Goal: Transaction & Acquisition: Obtain resource

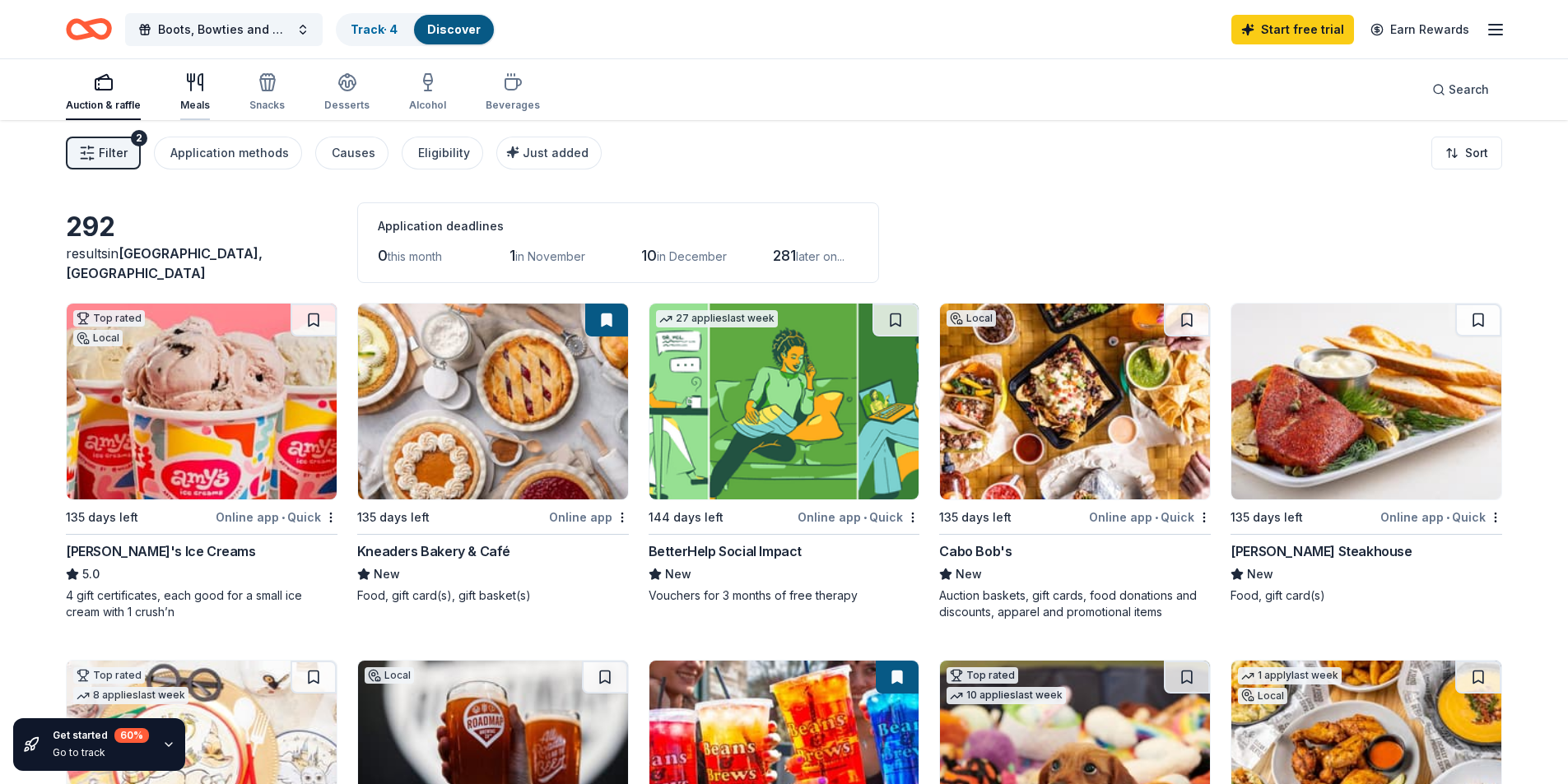
click at [205, 82] on div "button" at bounding box center [195, 82] width 30 height 20
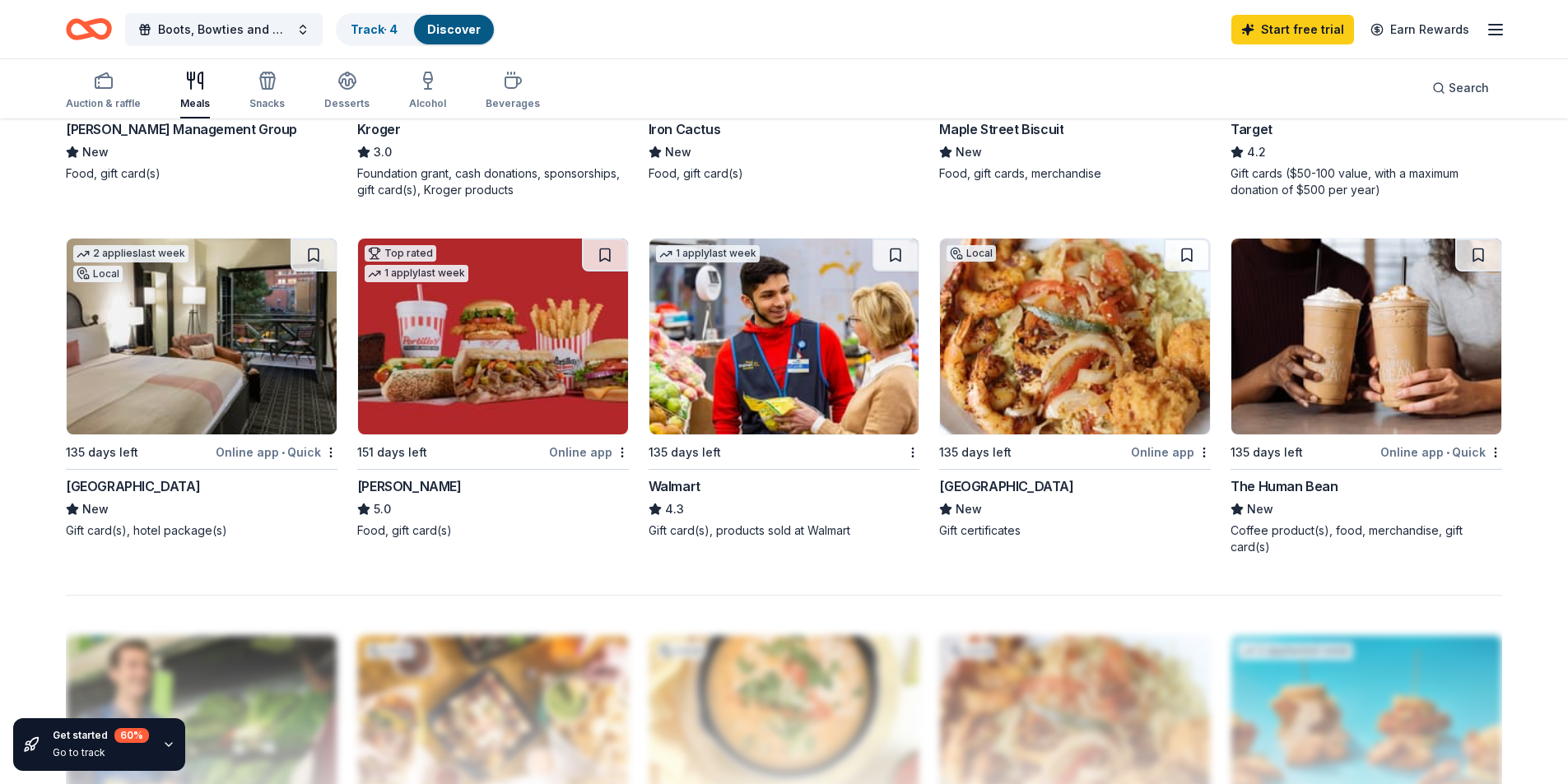
scroll to position [1235, 0]
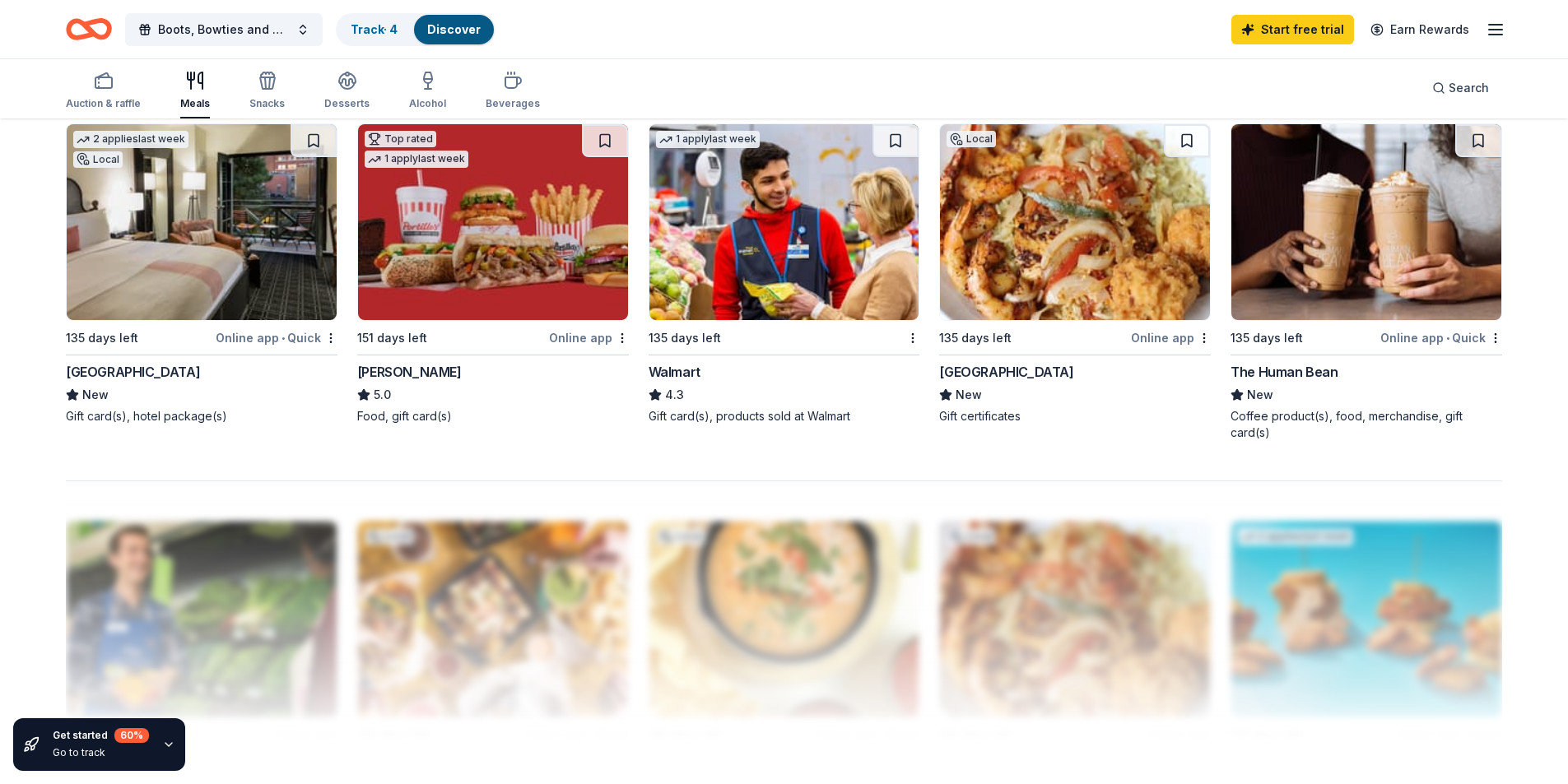
click at [233, 243] on img at bounding box center [202, 222] width 270 height 196
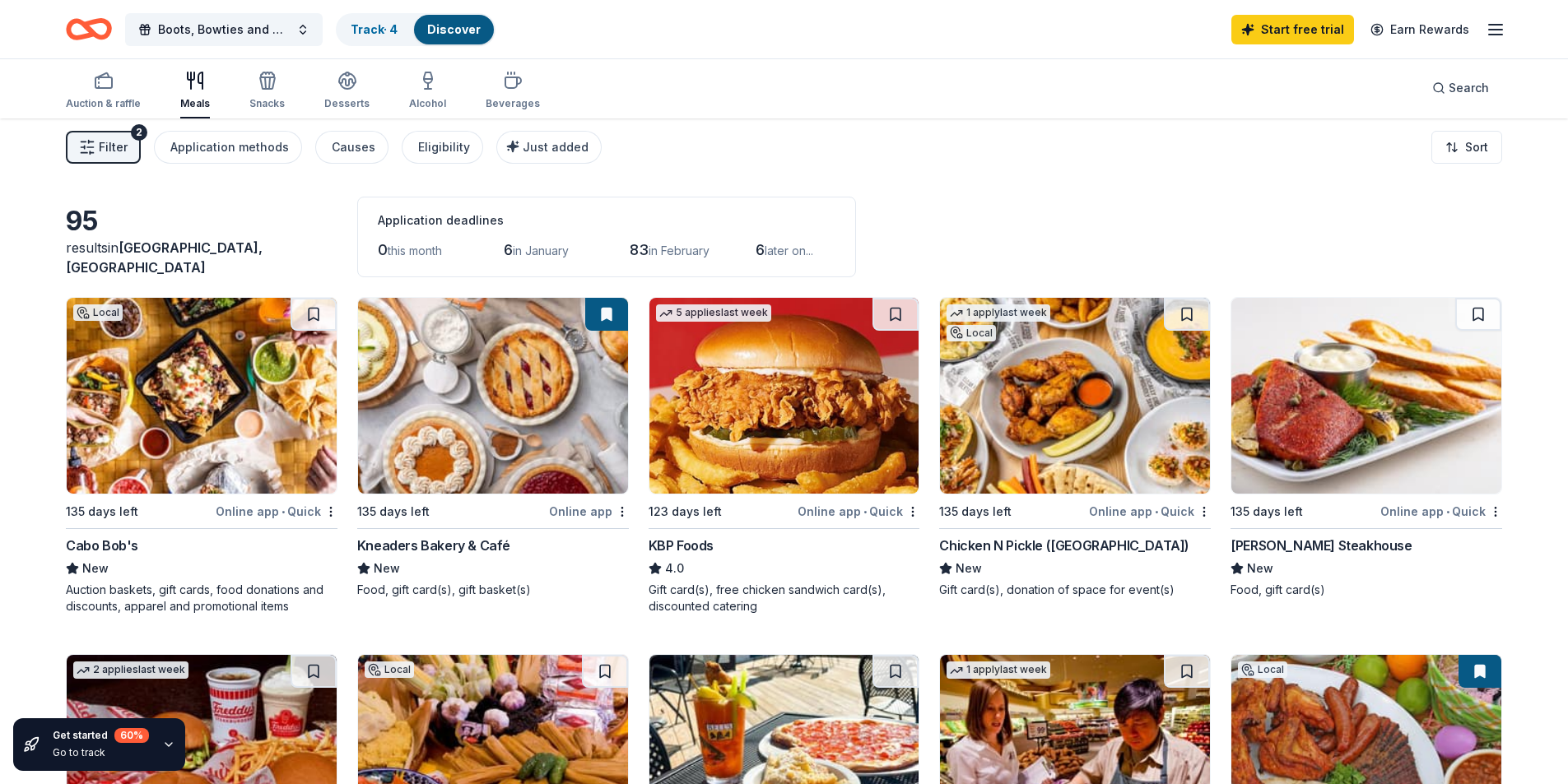
scroll to position [0, 0]
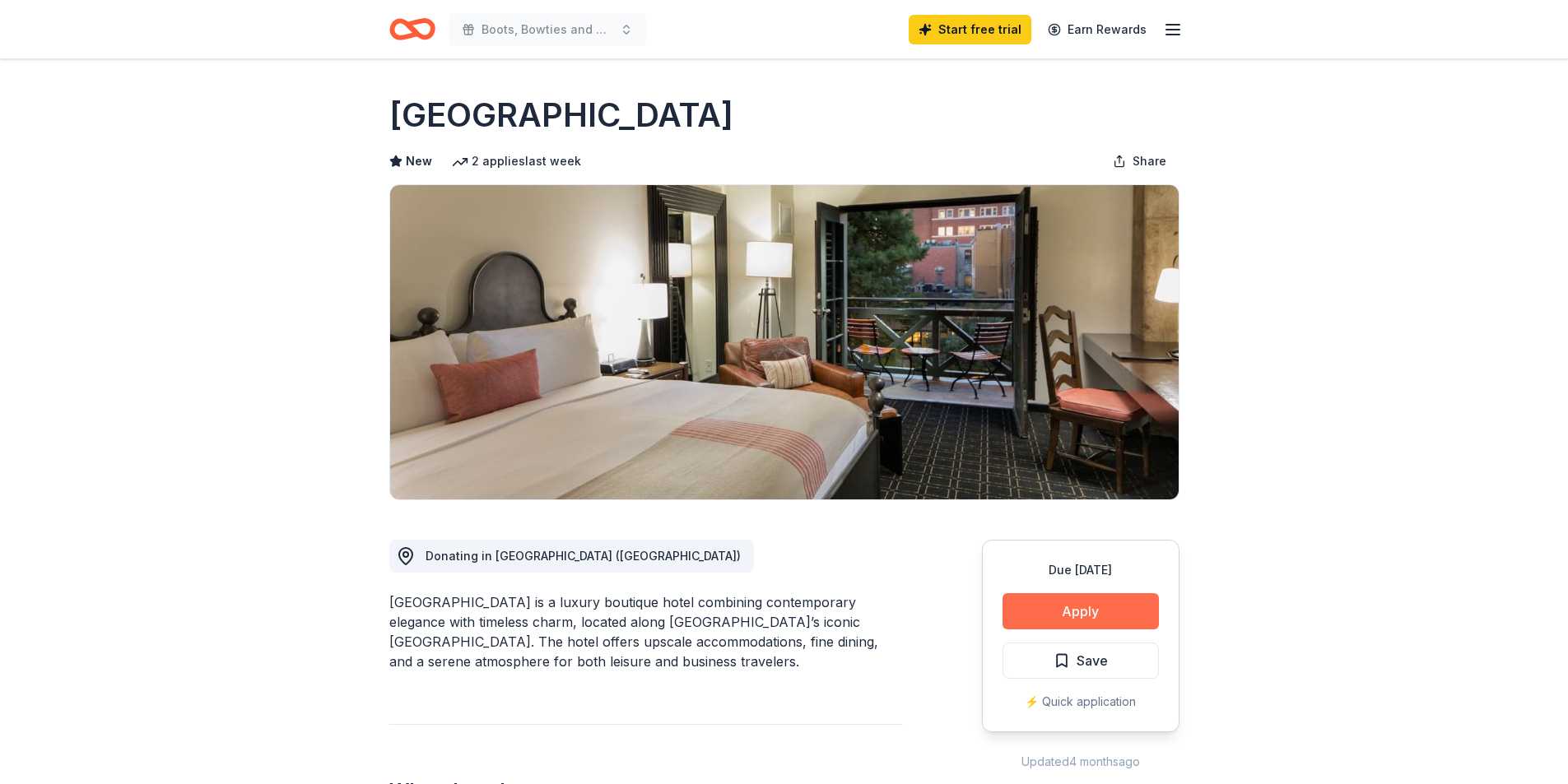
click at [1089, 618] on button "Apply" at bounding box center [1081, 612] width 157 height 37
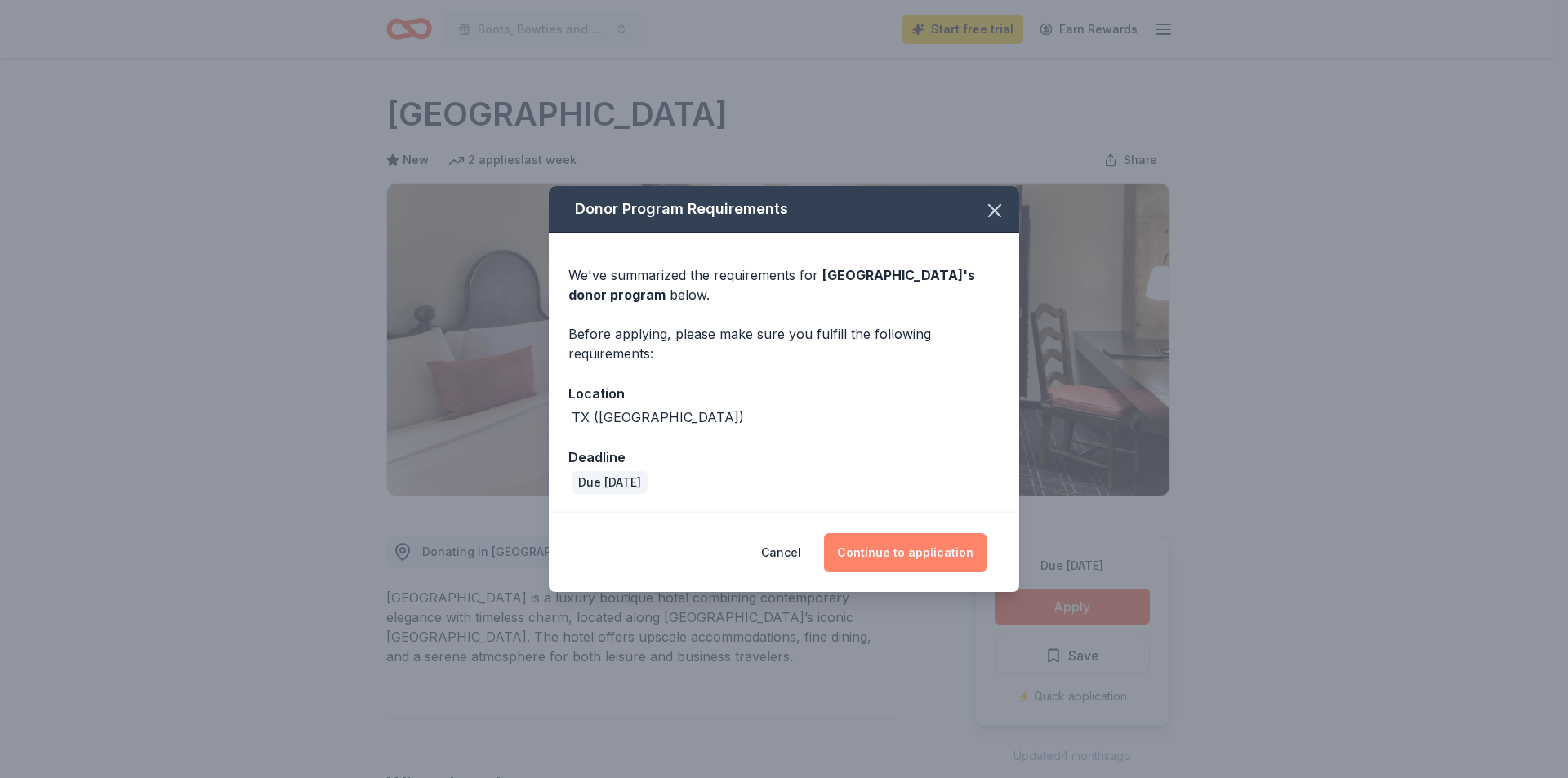
click at [899, 566] on button "Continue to application" at bounding box center [905, 553] width 162 height 39
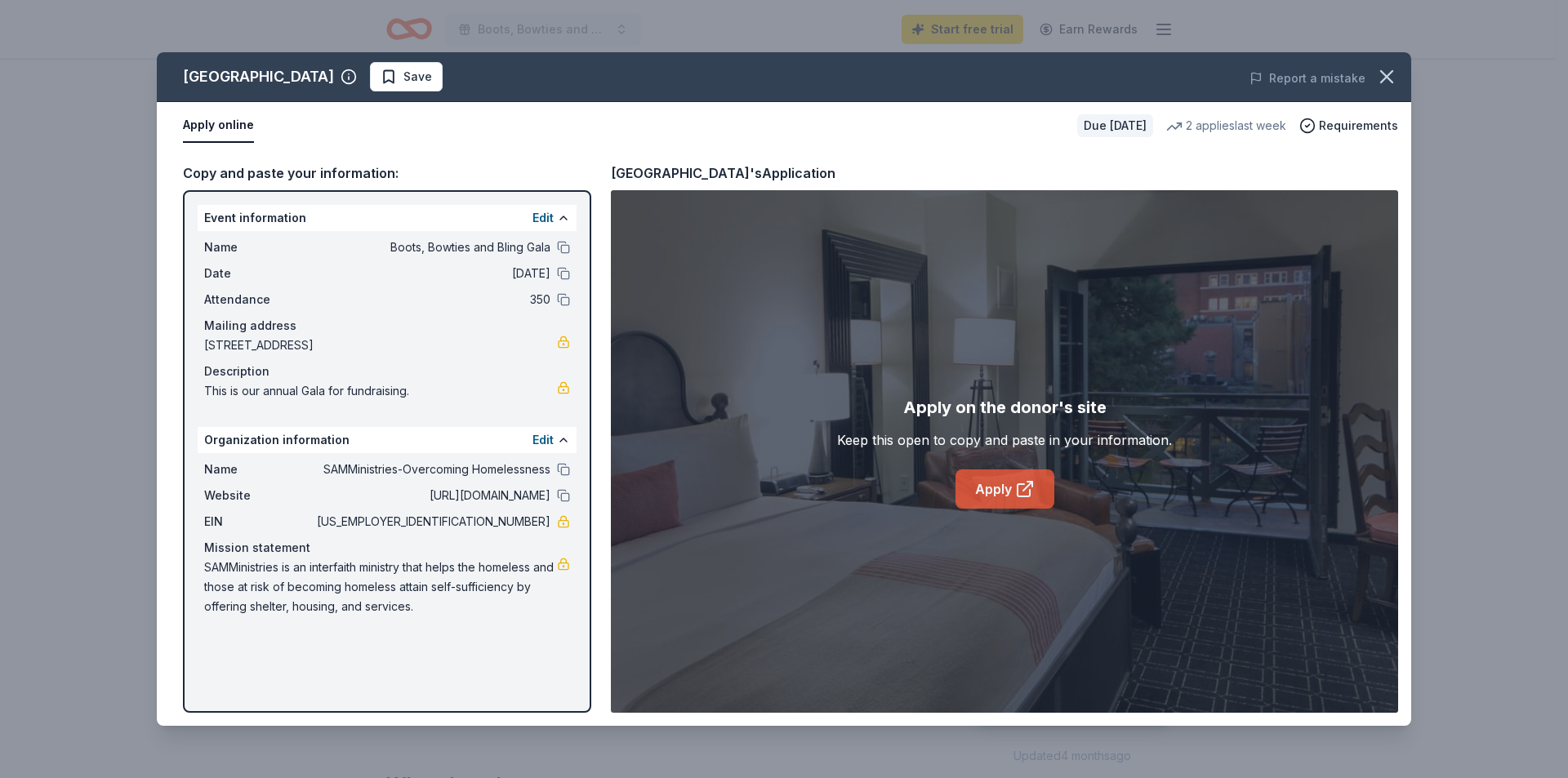
click at [1007, 494] on link "Apply" at bounding box center [1005, 489] width 98 height 39
click at [1395, 75] on icon "button" at bounding box center [1387, 77] width 22 height 22
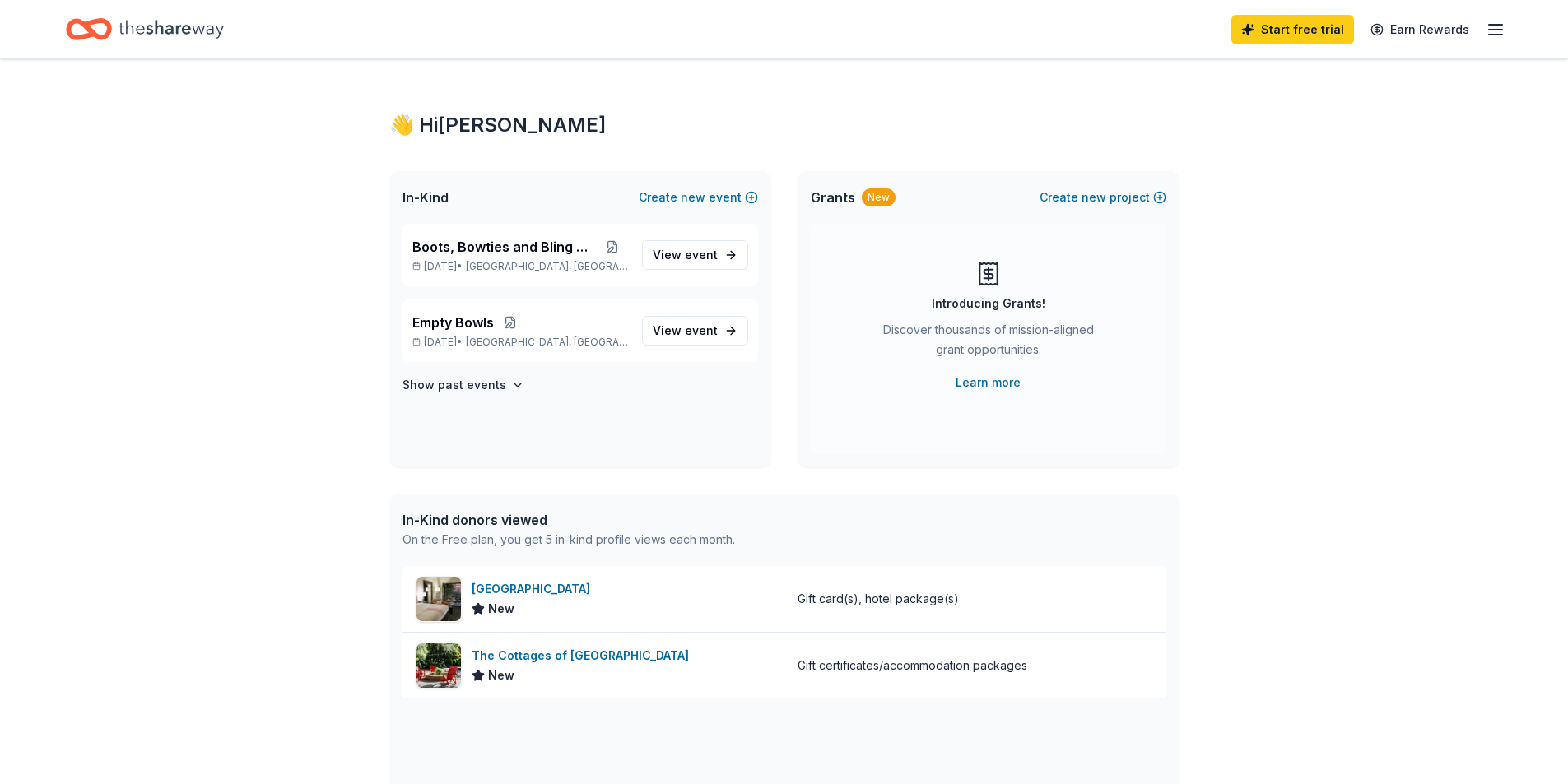
click at [865, 199] on div "New" at bounding box center [878, 198] width 34 height 18
click at [983, 377] on link "Learn more" at bounding box center [988, 382] width 65 height 20
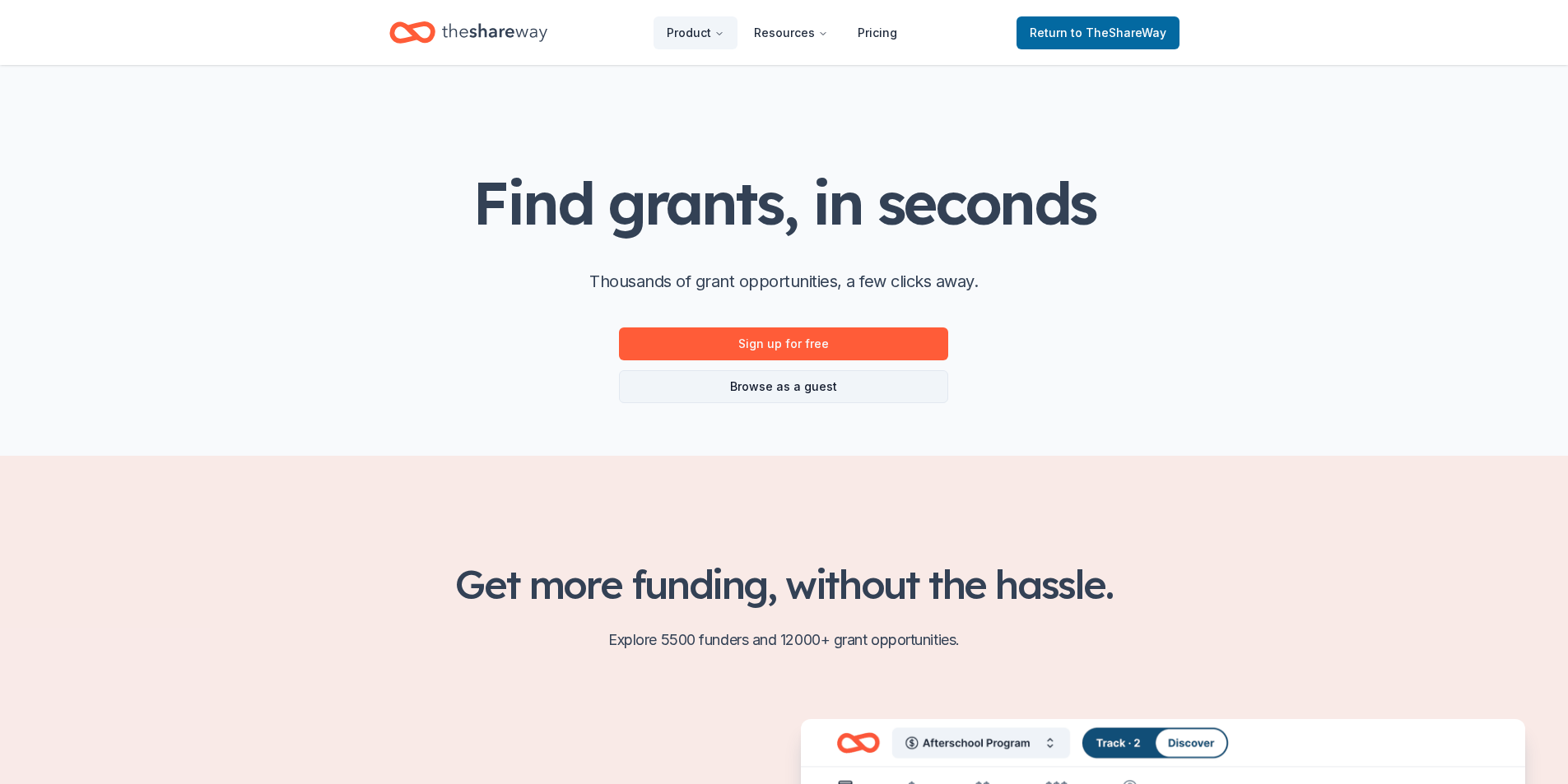
click at [767, 378] on link "Browse as a guest" at bounding box center [783, 387] width 329 height 33
click at [767, 385] on link "Browse as a guest" at bounding box center [783, 387] width 329 height 33
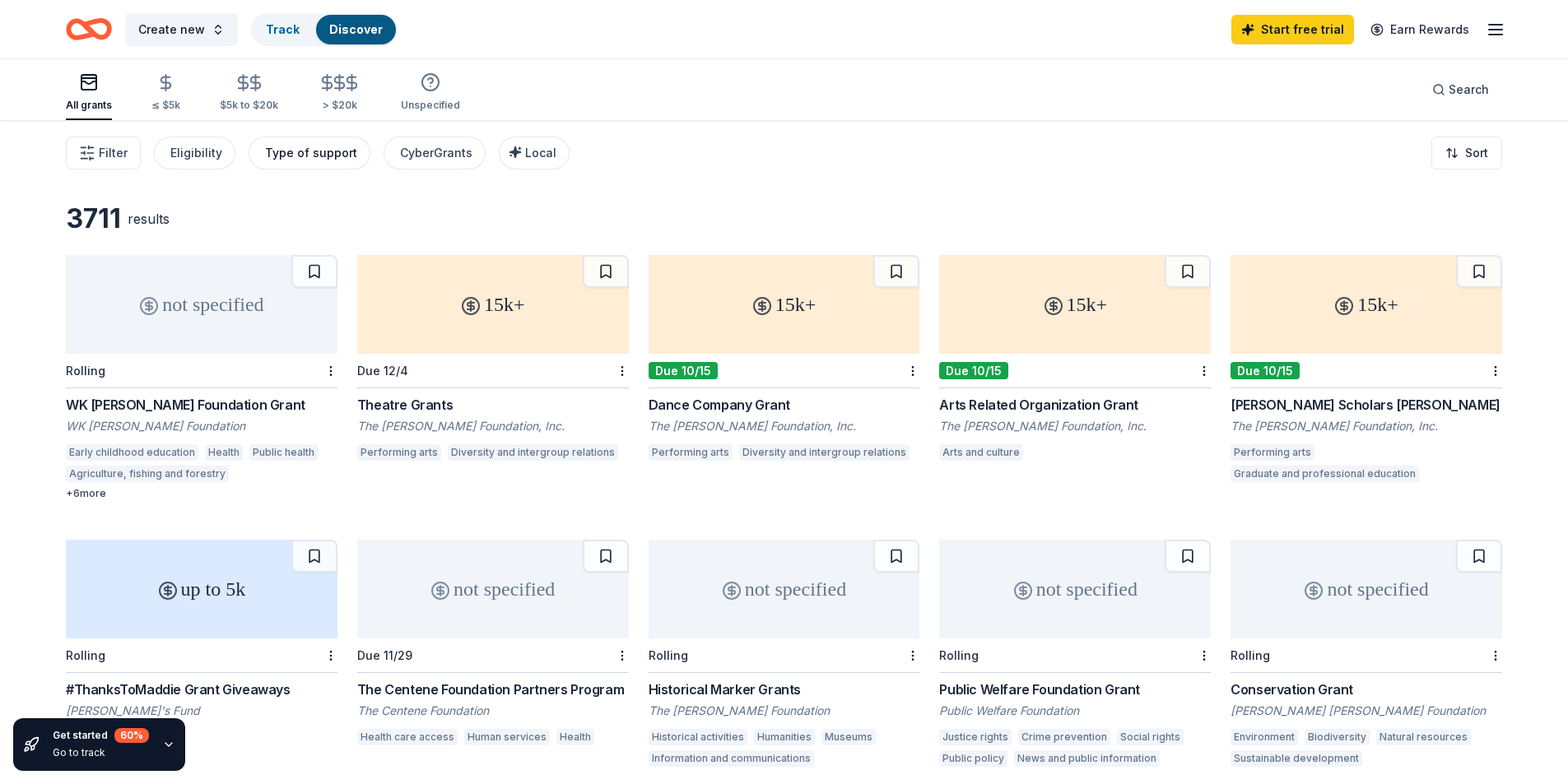
click at [332, 157] on div "Type of support" at bounding box center [312, 153] width 92 height 20
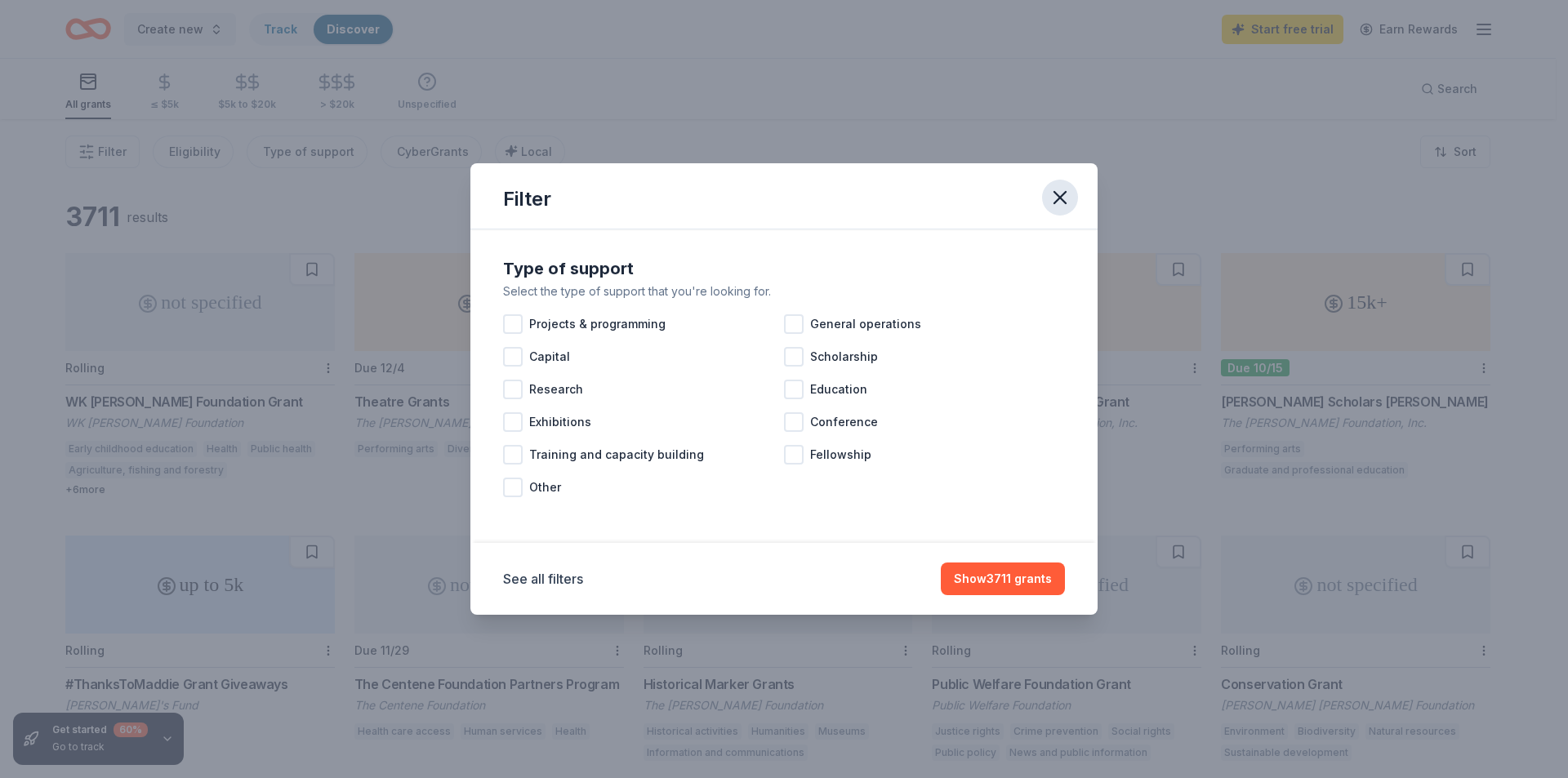
click at [1060, 197] on icon "button" at bounding box center [1059, 197] width 11 height 11
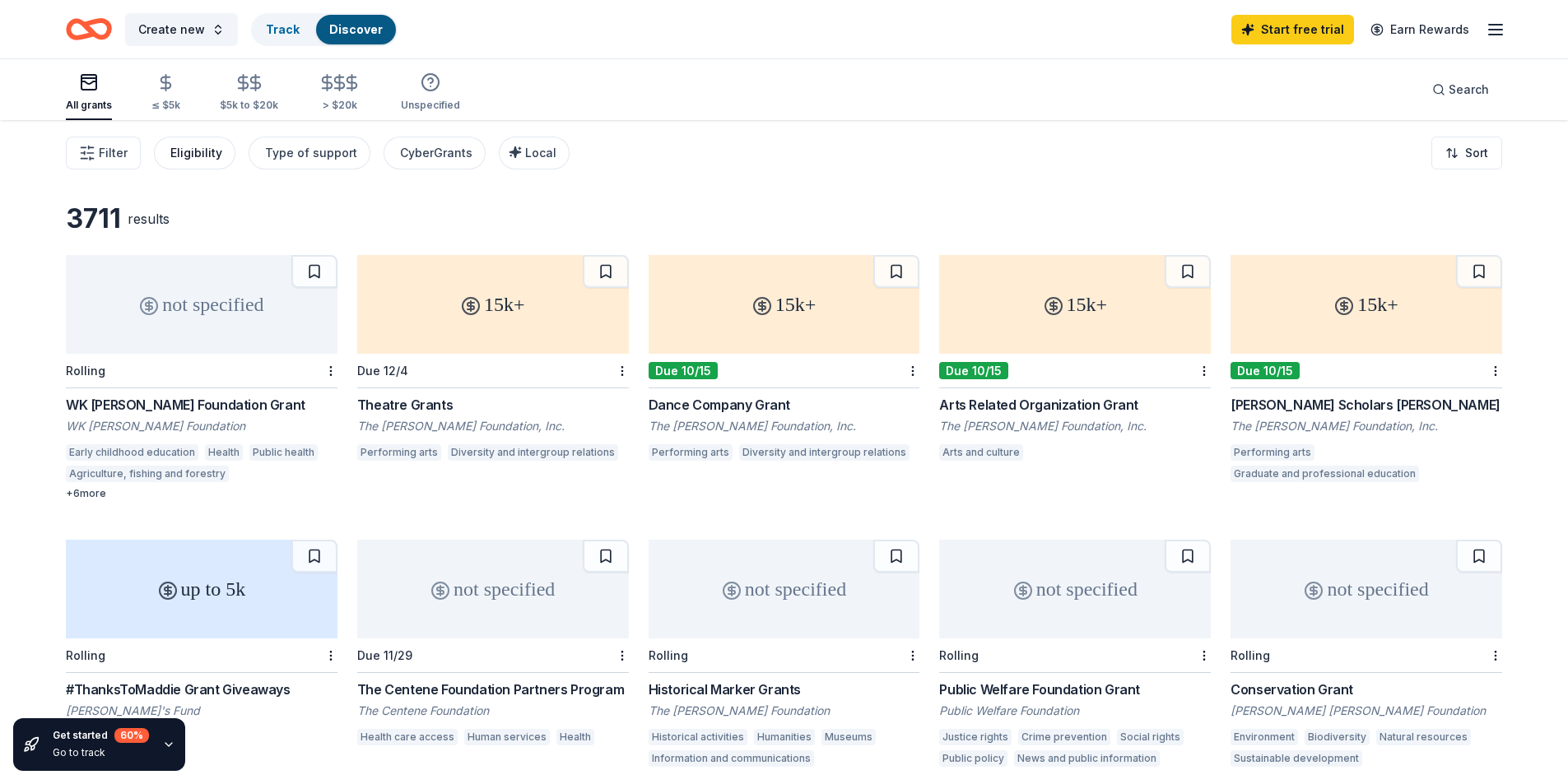
click at [181, 157] on div "Eligibility" at bounding box center [197, 153] width 52 height 20
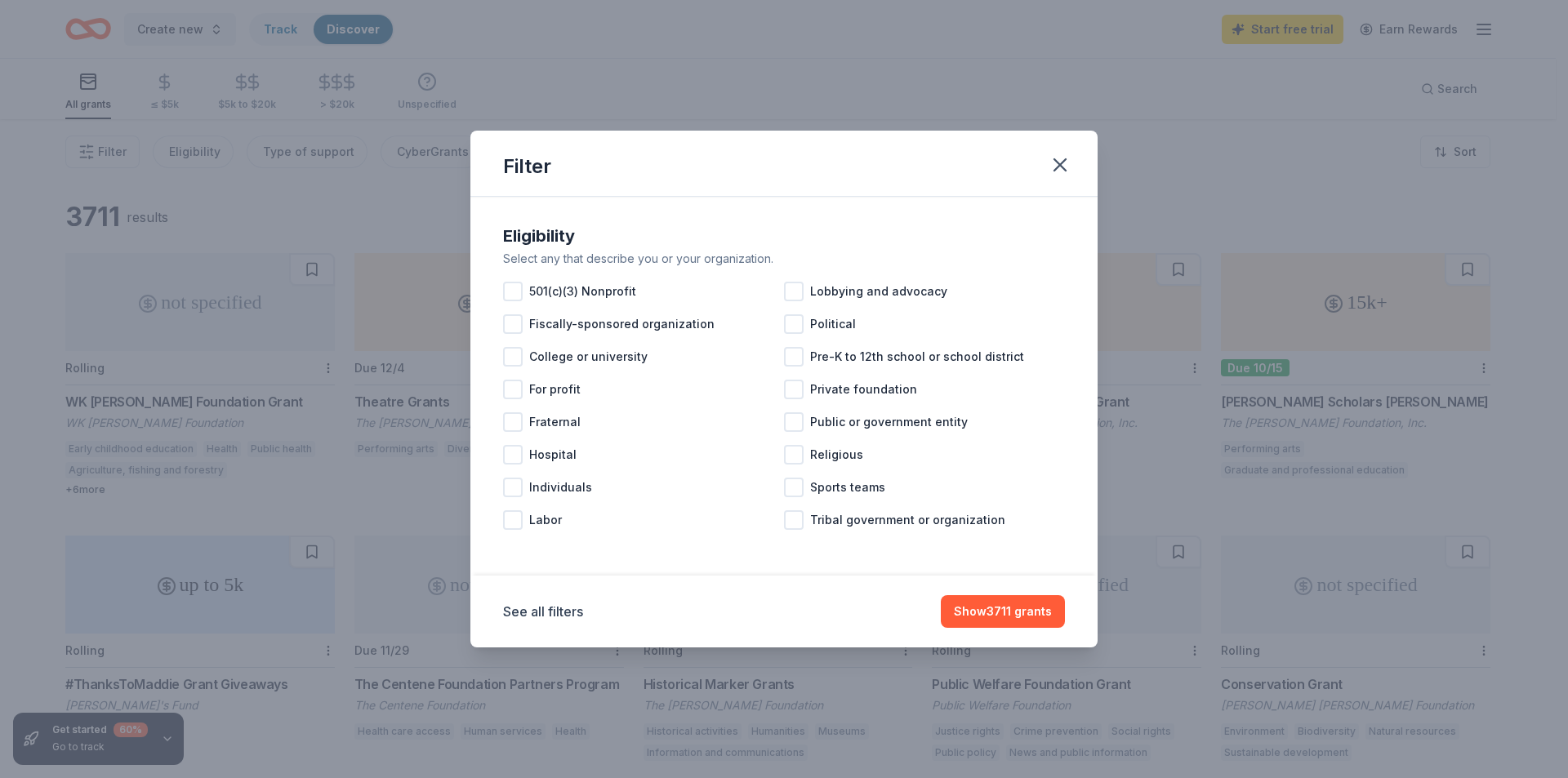
click at [501, 291] on div "Eligibility Select any that describe you or your organization. 501(c)(3) Nonpro…" at bounding box center [784, 380] width 575 height 326
click at [523, 287] on div "501(c)(3) Nonprofit" at bounding box center [643, 292] width 281 height 33
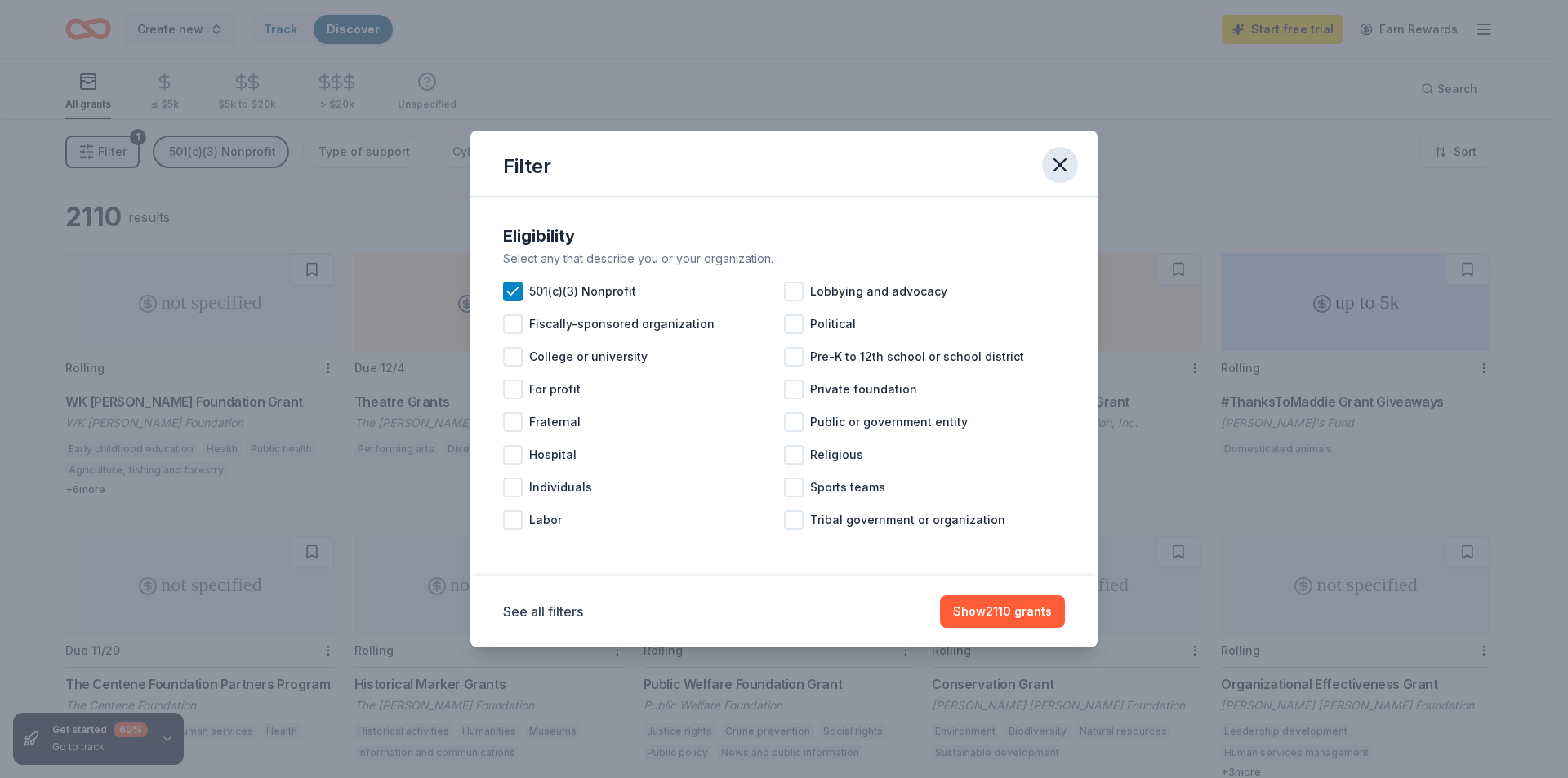
click at [1067, 175] on icon "button" at bounding box center [1059, 165] width 22 height 22
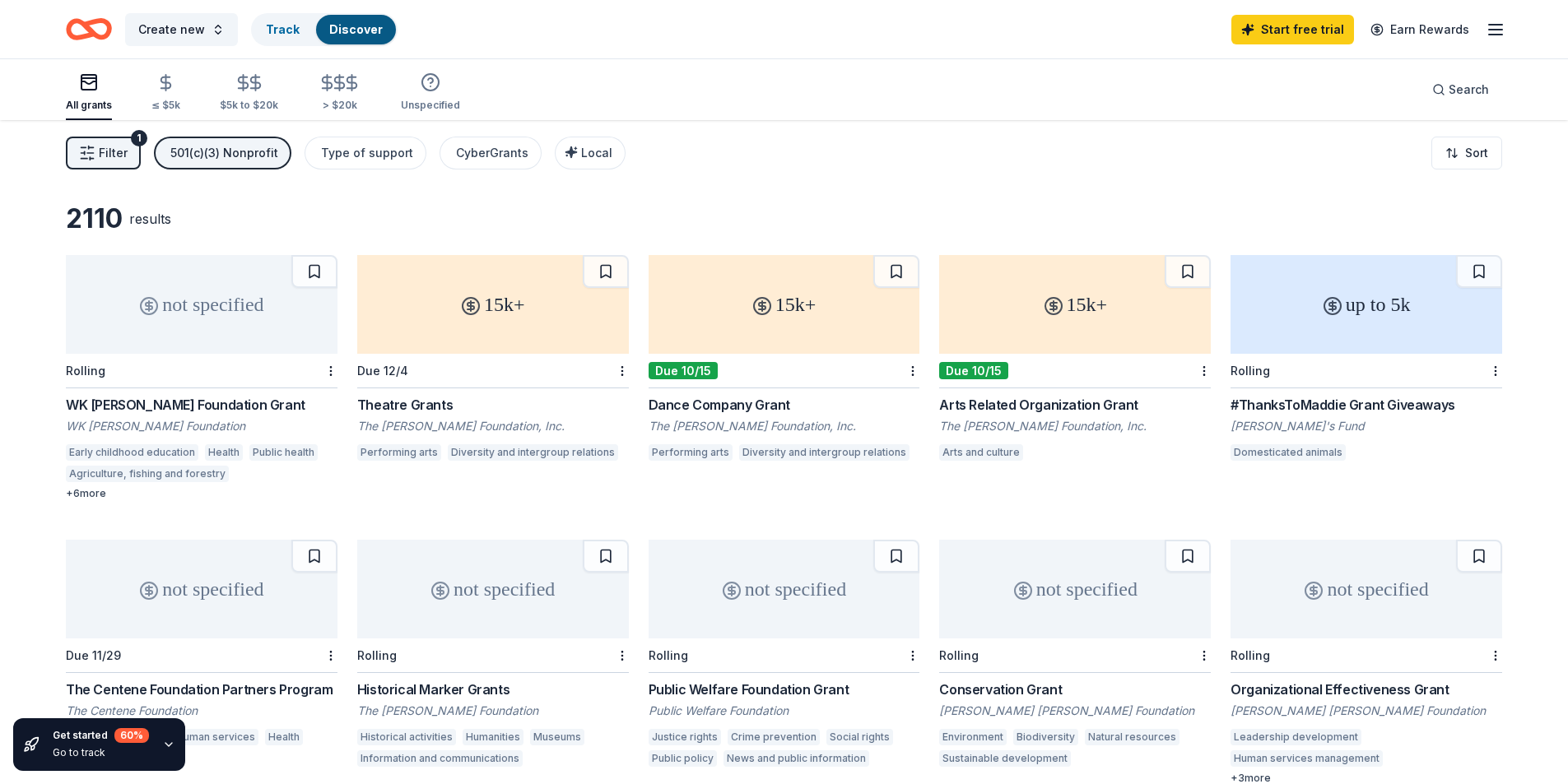
click at [114, 153] on span "Filter" at bounding box center [112, 153] width 29 height 20
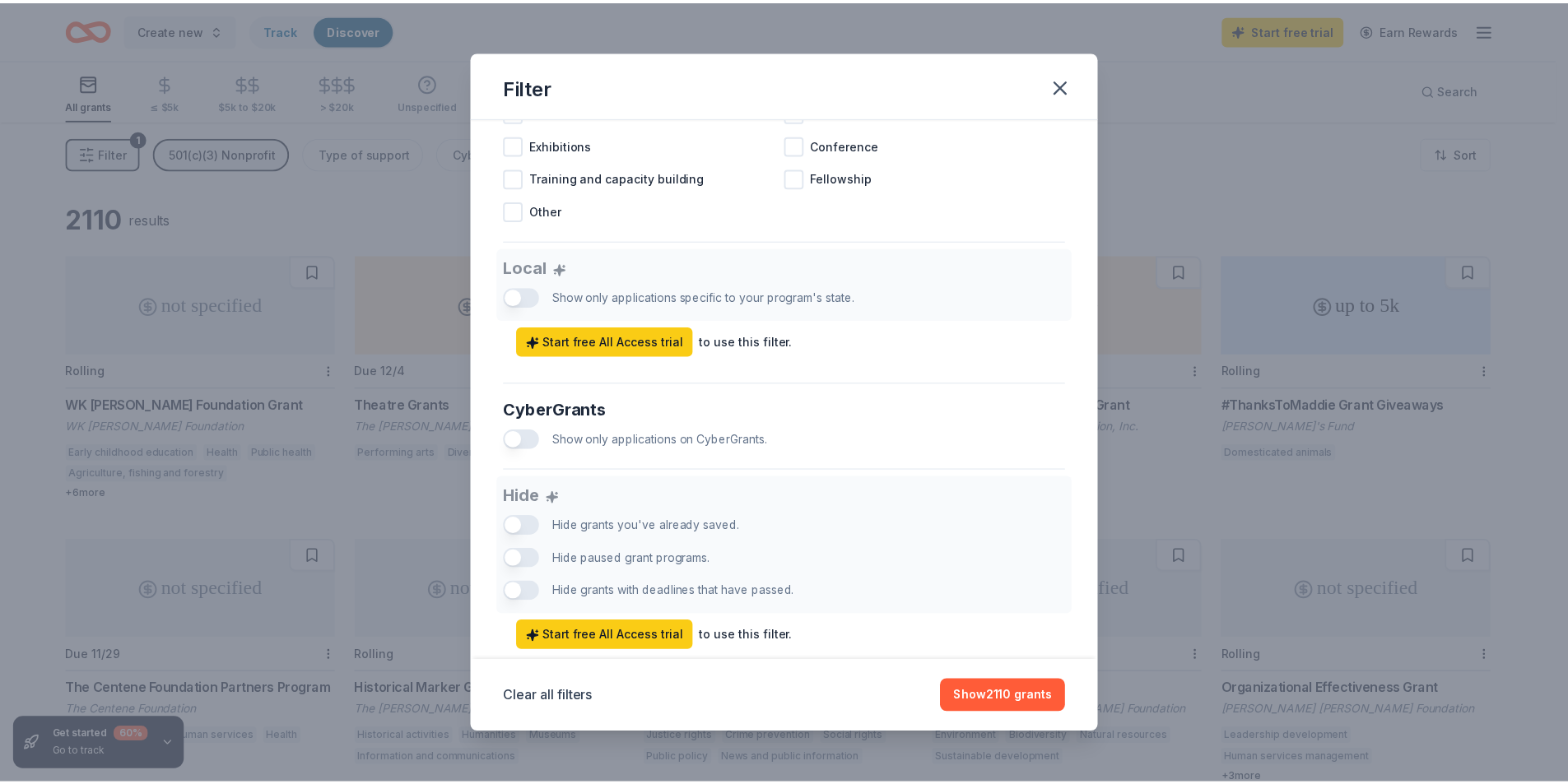
scroll to position [873, 0]
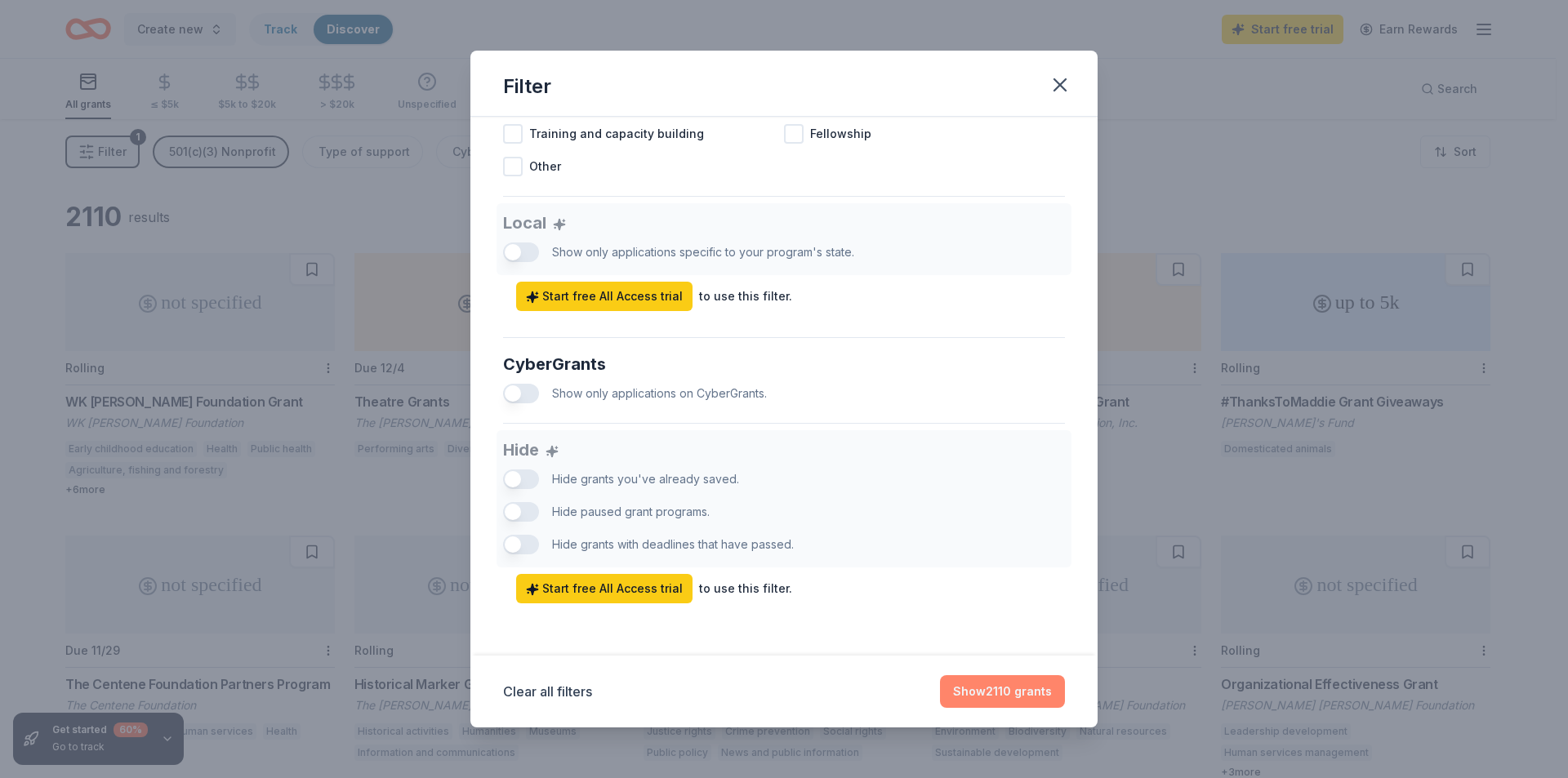
click at [1032, 686] on button "Show 2110 grants" at bounding box center [1002, 692] width 125 height 33
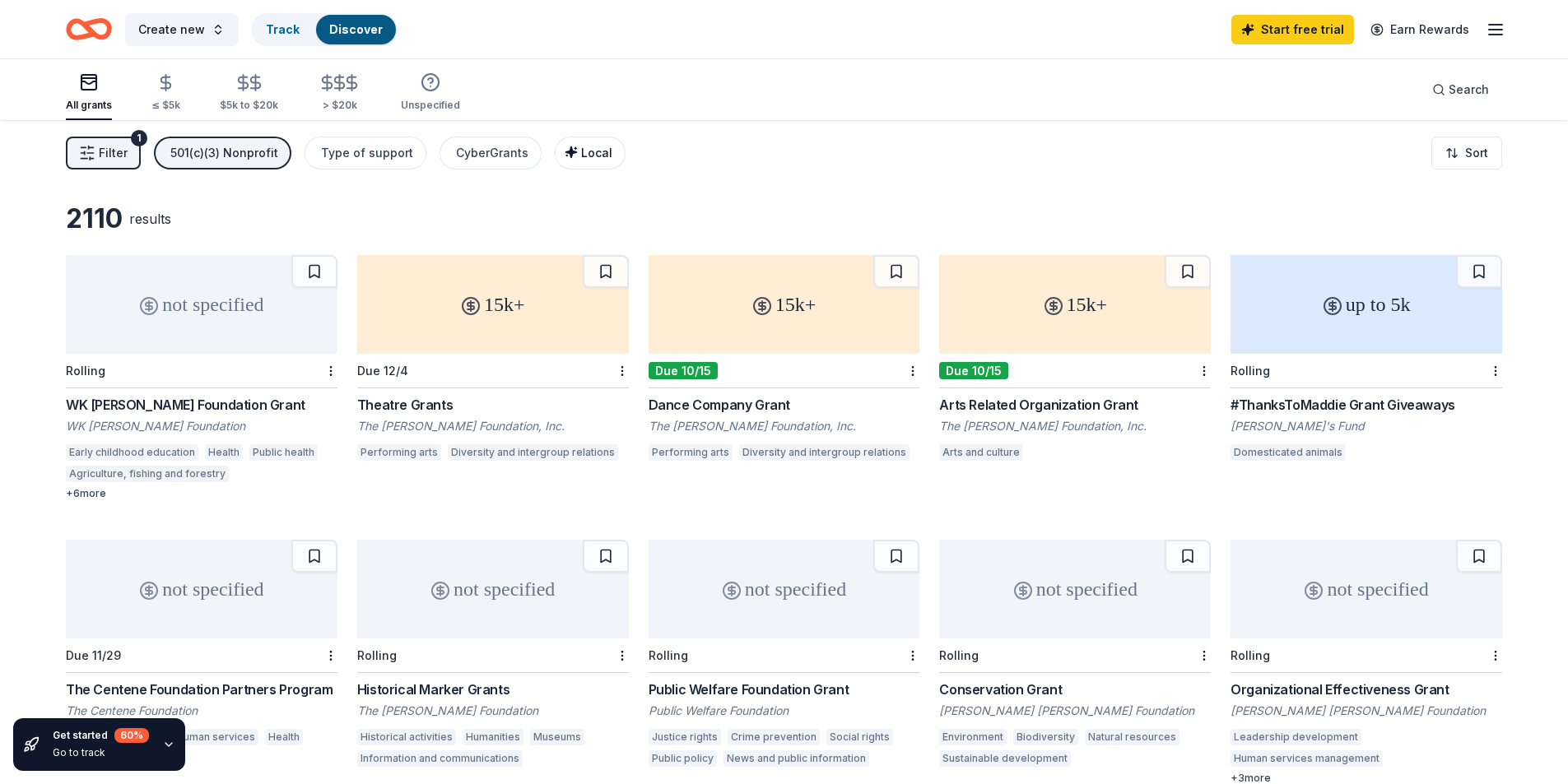
click at [585, 147] on span "Local" at bounding box center [597, 152] width 31 height 14
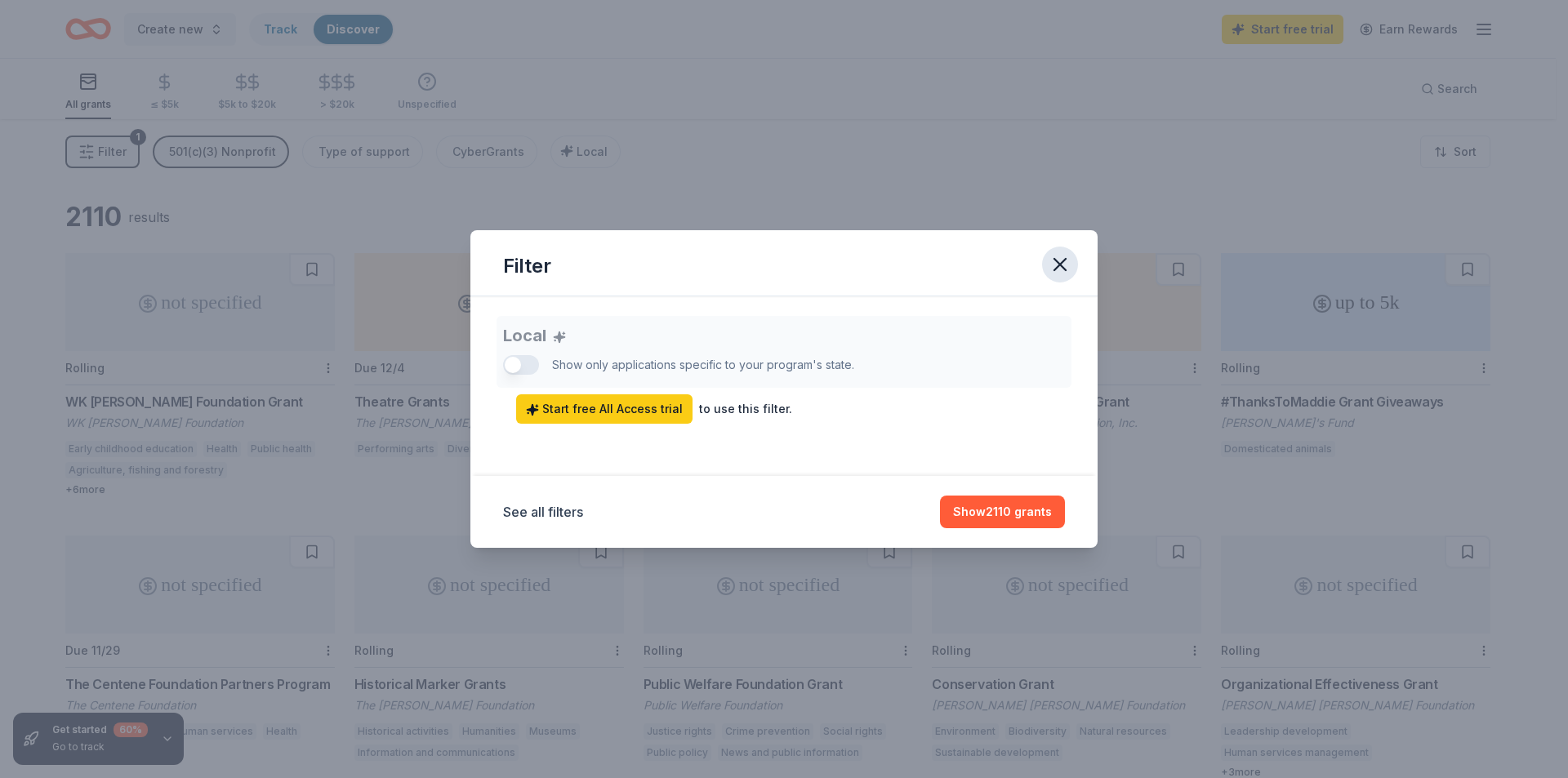
click at [1053, 260] on icon "button" at bounding box center [1059, 264] width 22 height 22
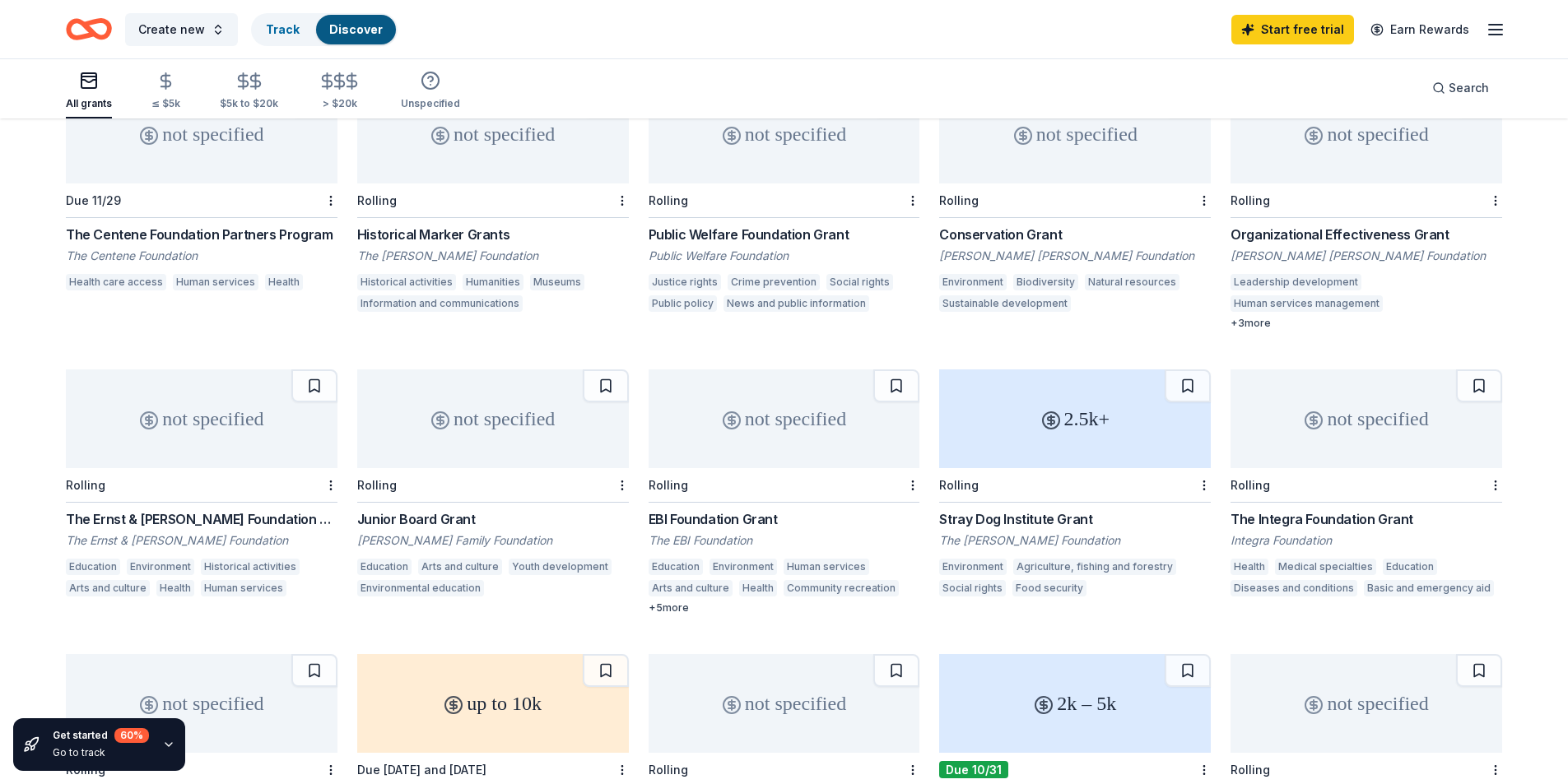
scroll to position [493, 0]
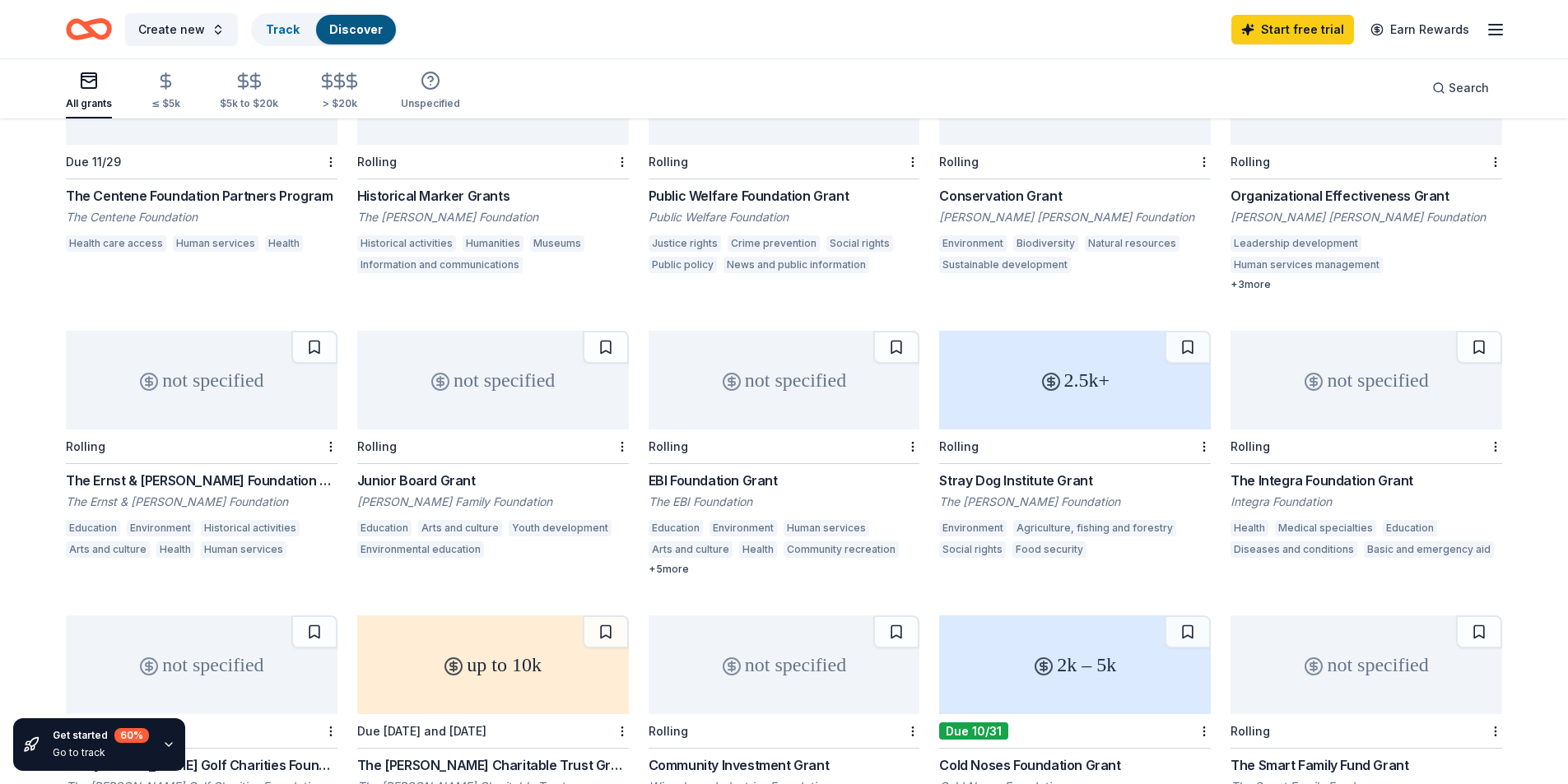
click at [793, 418] on div "not specified" at bounding box center [784, 379] width 271 height 98
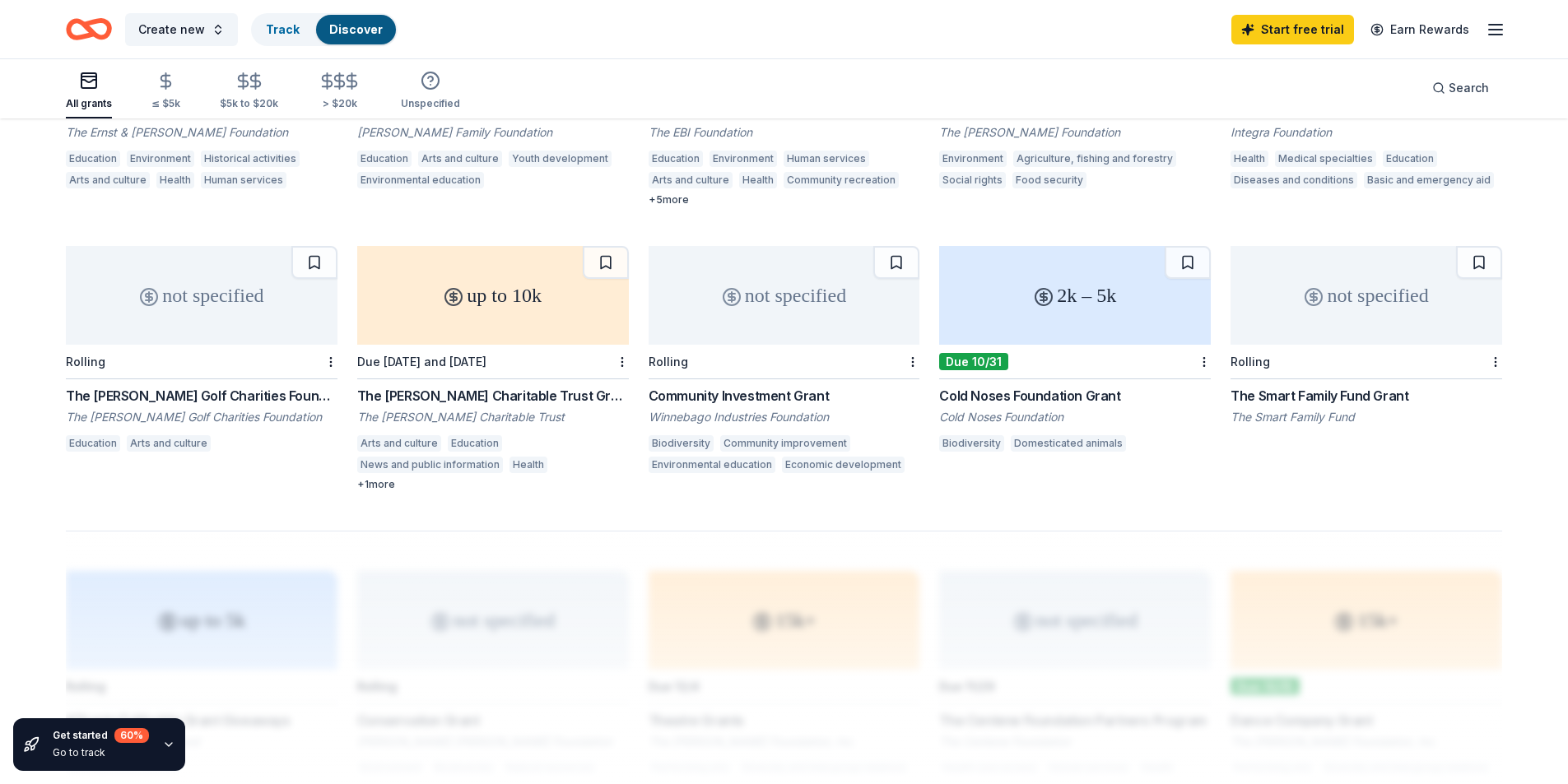
scroll to position [858, 0]
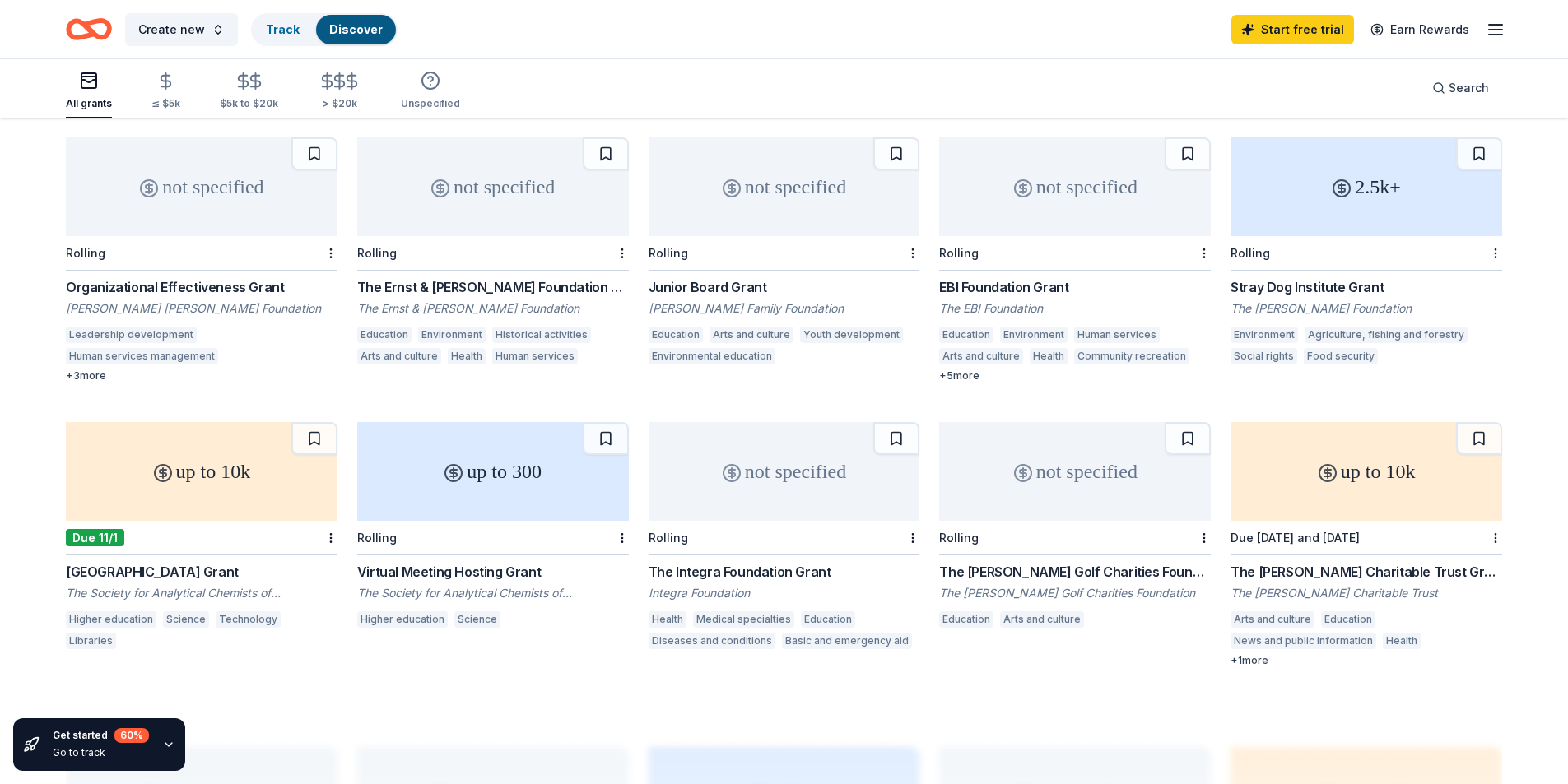
scroll to position [329, 0]
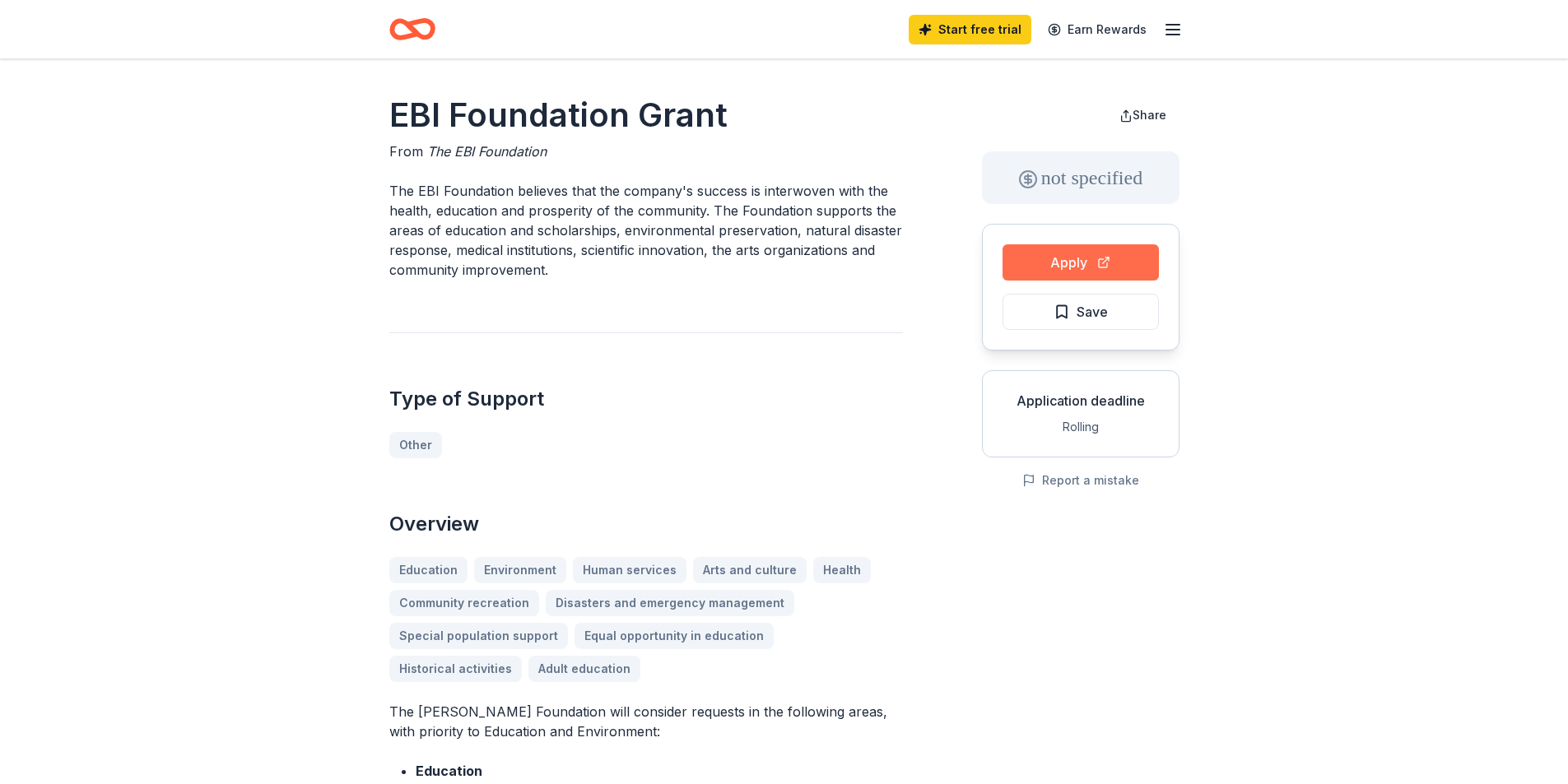
click at [1086, 255] on button "Apply" at bounding box center [1081, 263] width 157 height 37
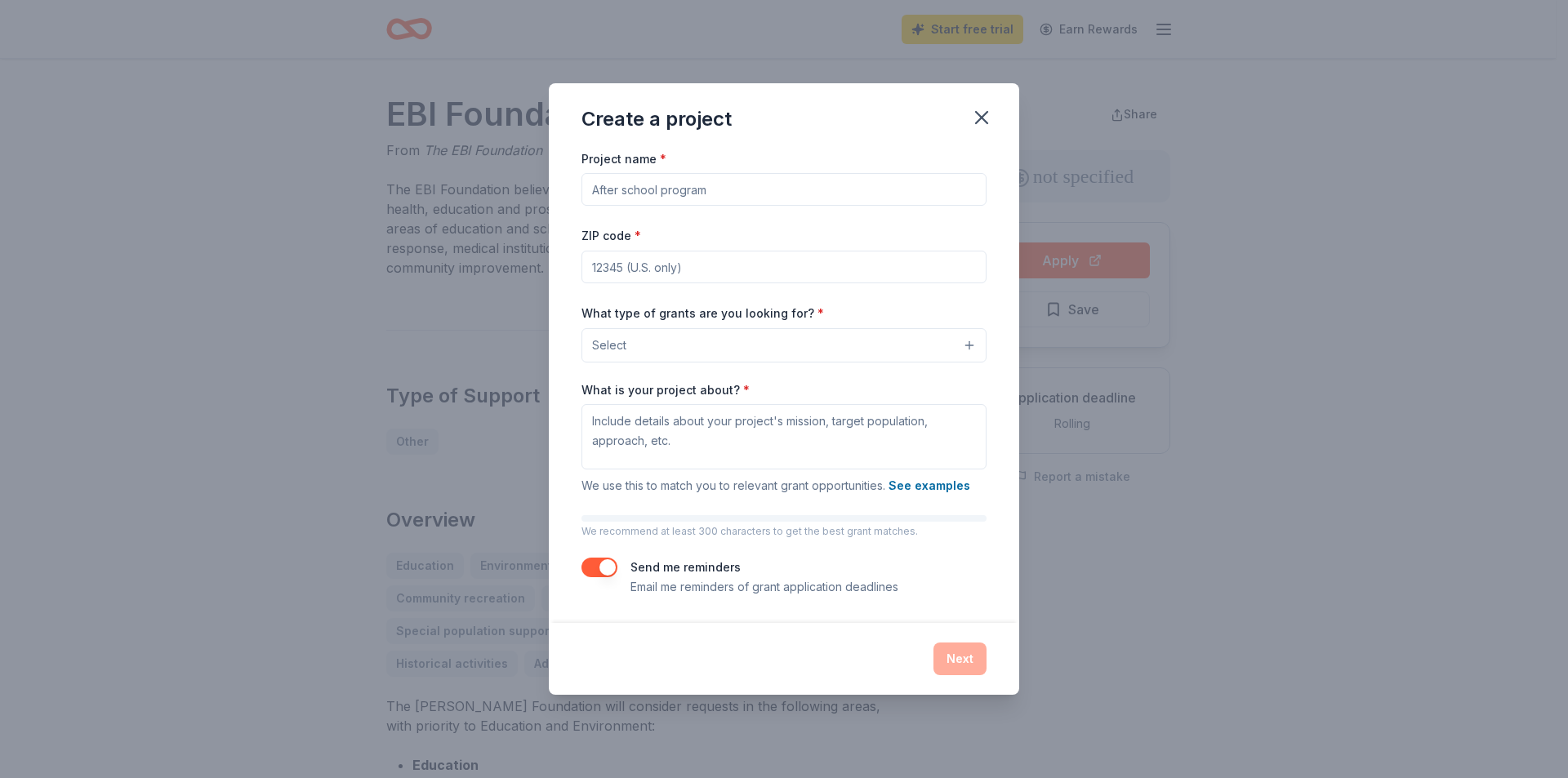
click at [669, 188] on input "Project name *" at bounding box center [783, 190] width 405 height 33
type input "Empty Bowls"
click at [646, 286] on div "Project name * Empty Bowls ZIP code * What type of grants are you looking for? …" at bounding box center [783, 372] width 405 height 448
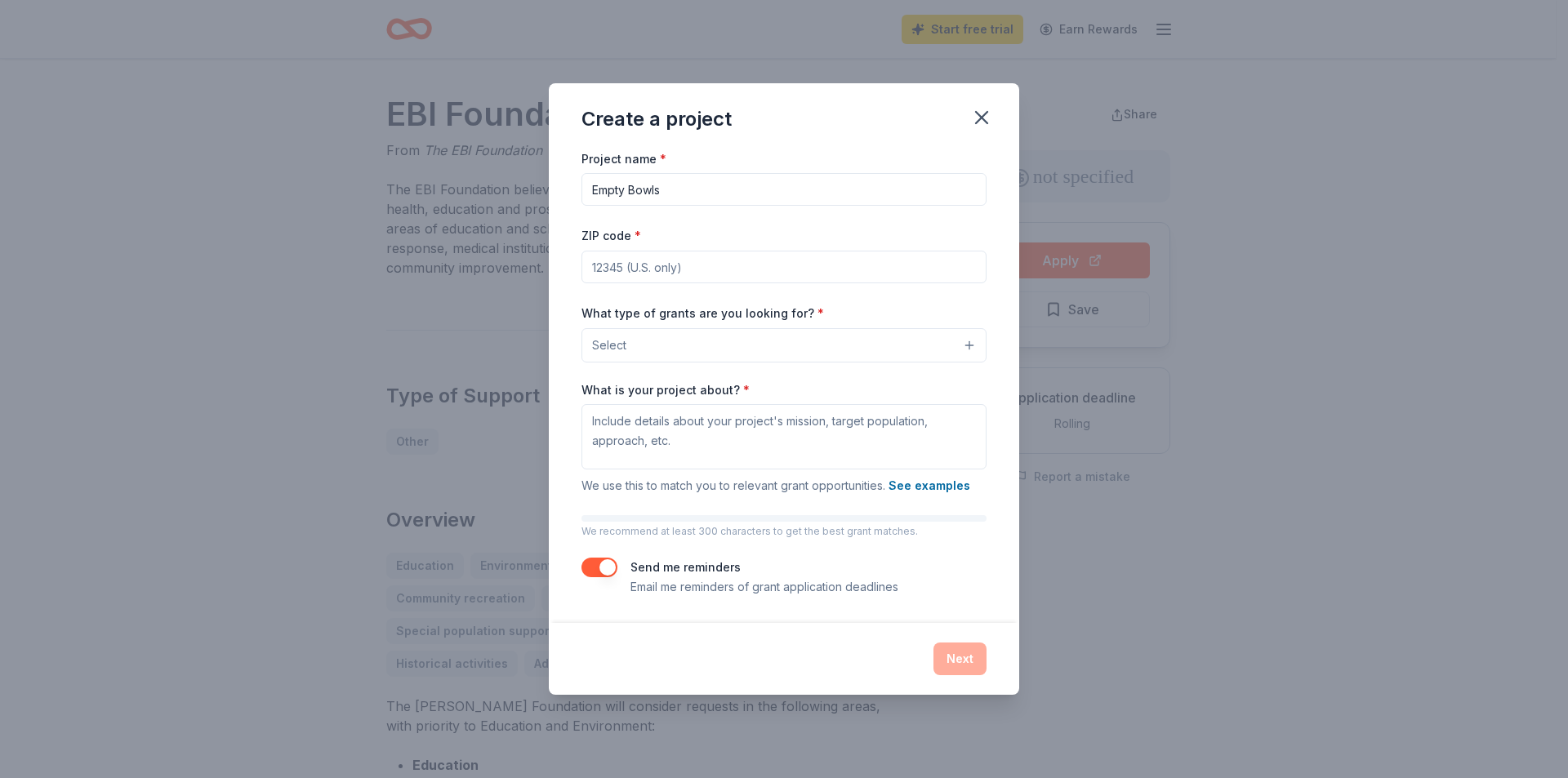
click at [634, 259] on input "ZIP code *" at bounding box center [783, 267] width 405 height 33
type input "78213"
click at [670, 351] on button "Select" at bounding box center [783, 345] width 405 height 35
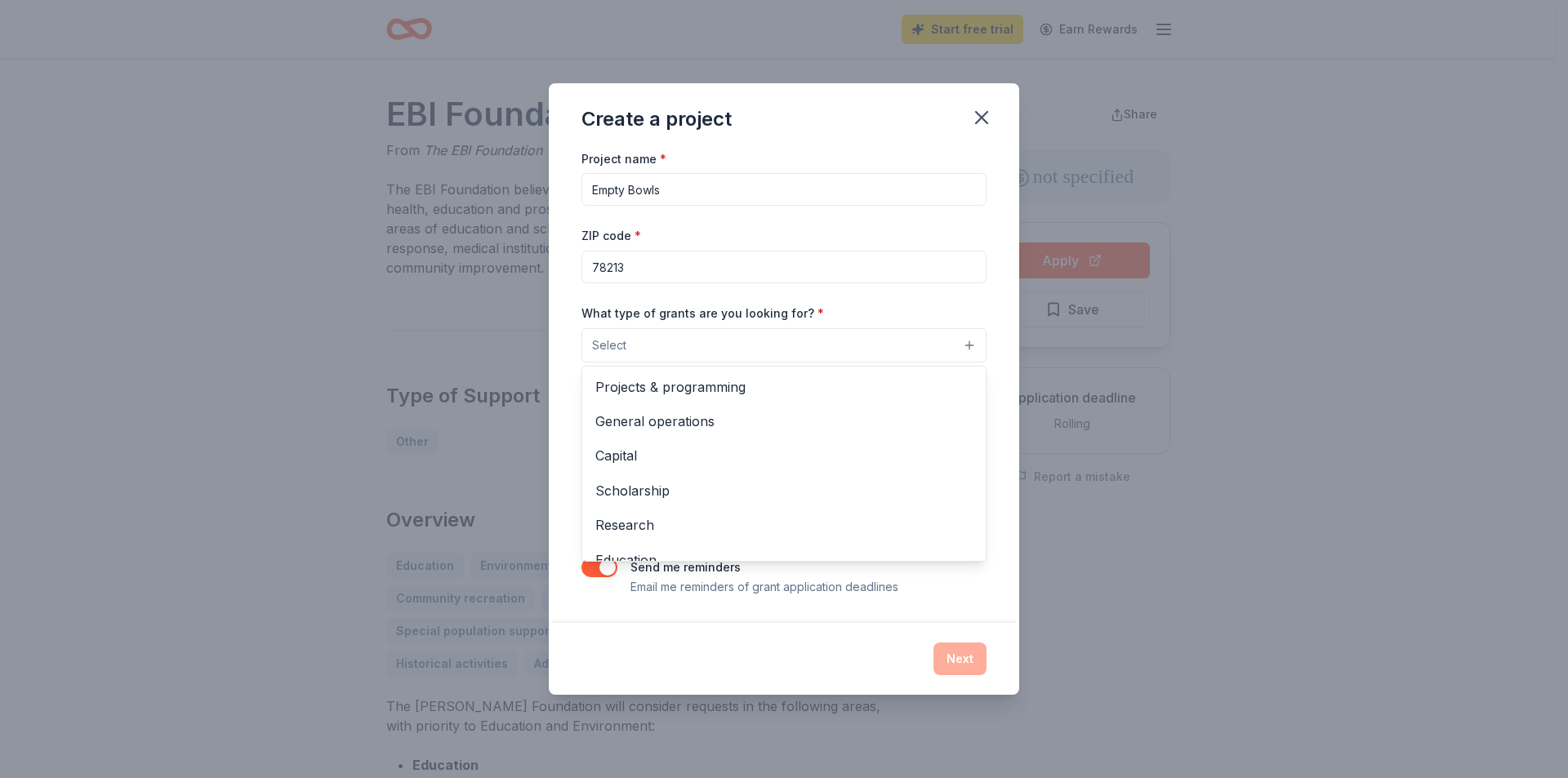
click at [978, 117] on div "Create a project Project name * Empty Bowls ZIP code * 78213 What type of grant…" at bounding box center [784, 389] width 471 height 611
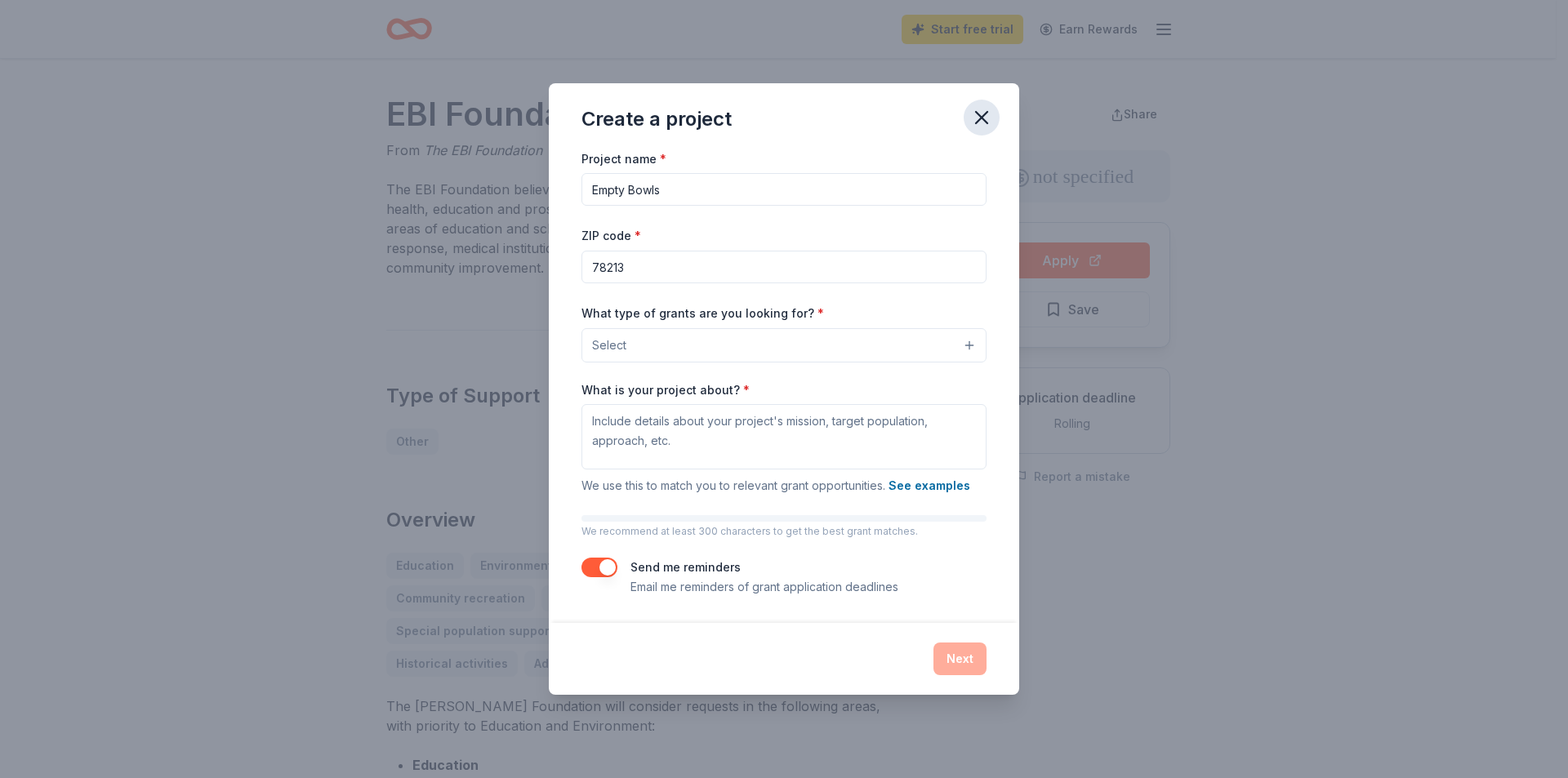
click at [968, 125] on button "button" at bounding box center [982, 117] width 36 height 36
click at [816, 339] on button "Select" at bounding box center [783, 345] width 405 height 35
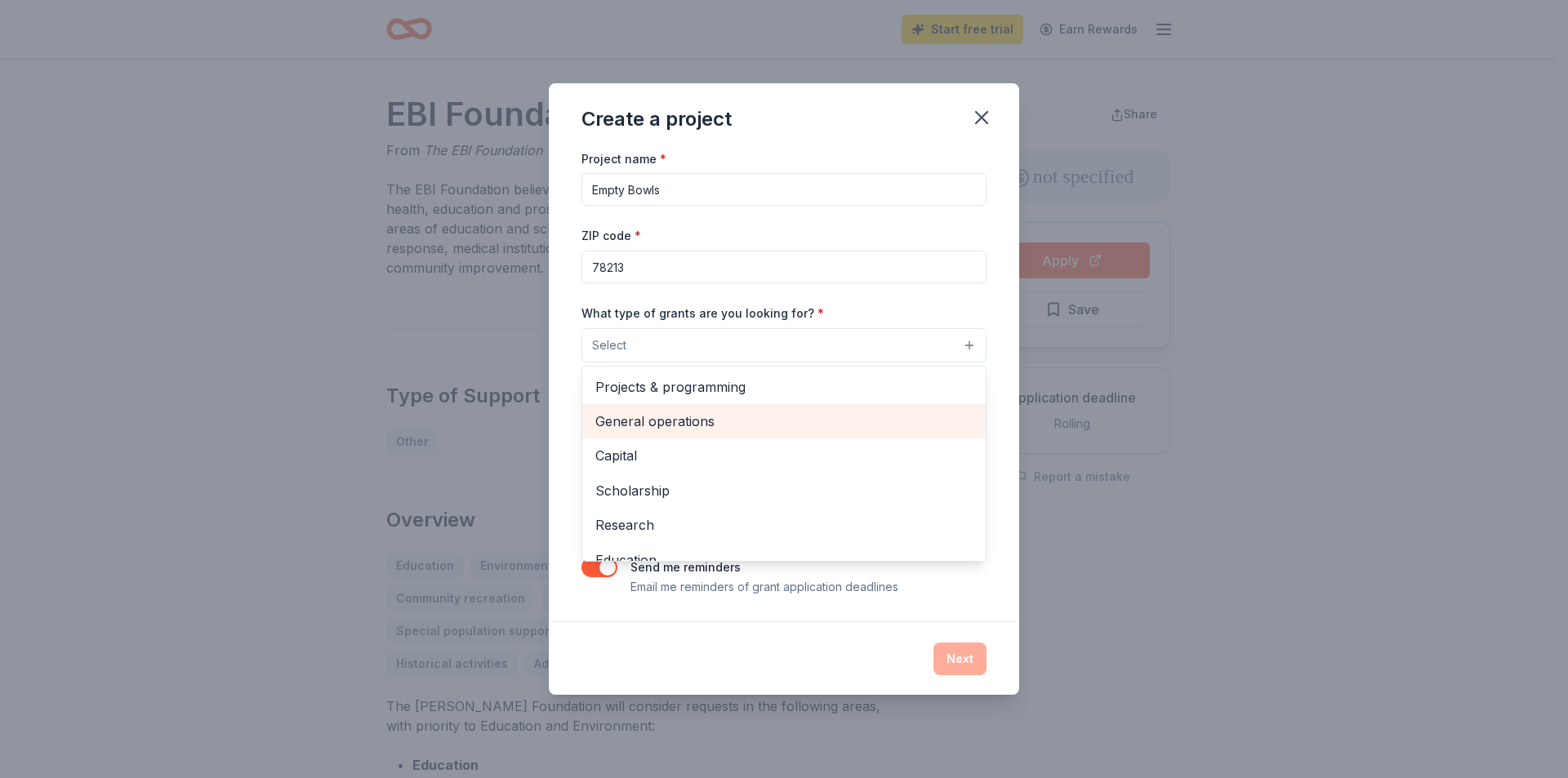
click at [749, 421] on span "General operations" at bounding box center [783, 421] width 377 height 22
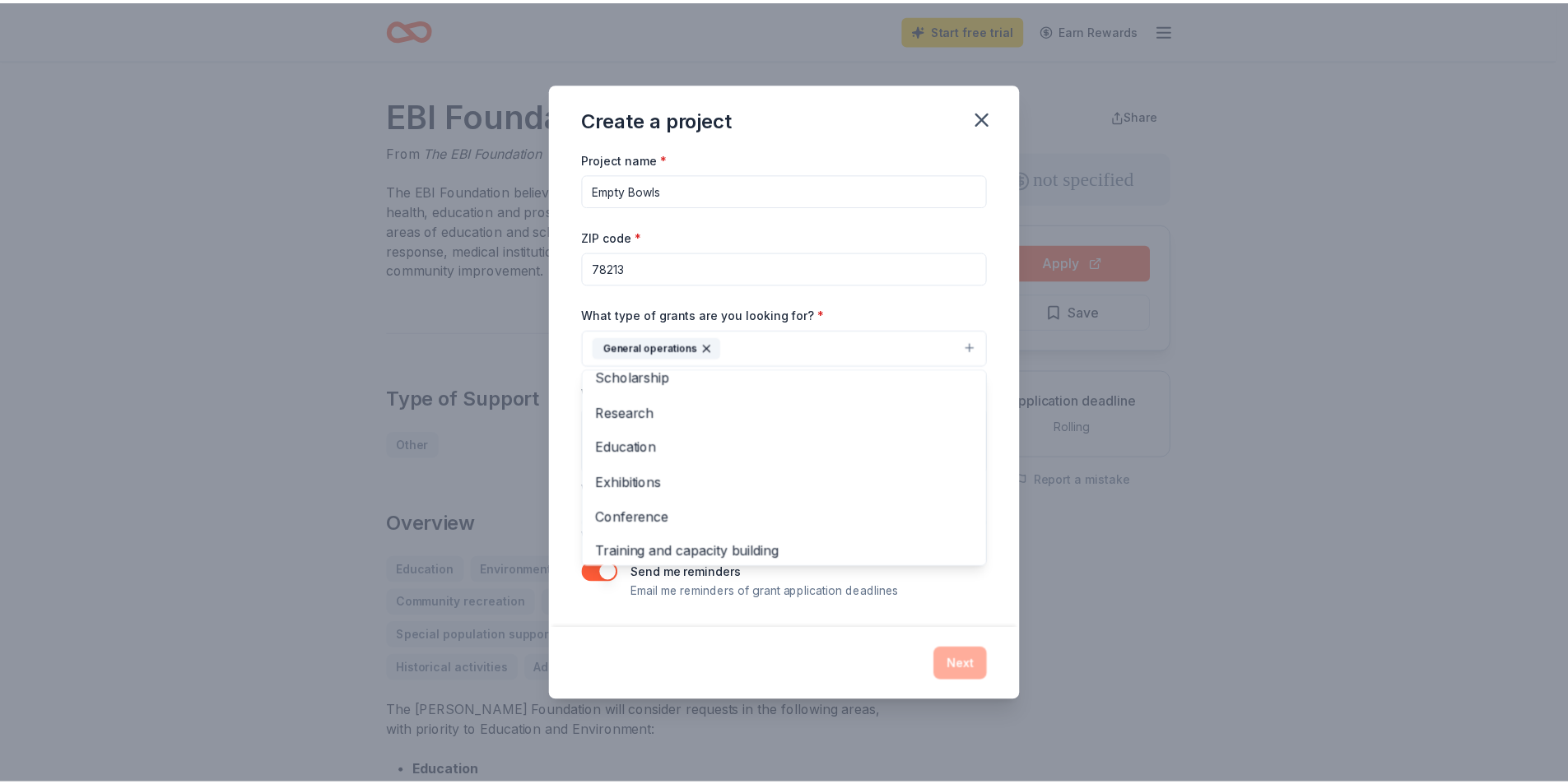
scroll to position [159, 0]
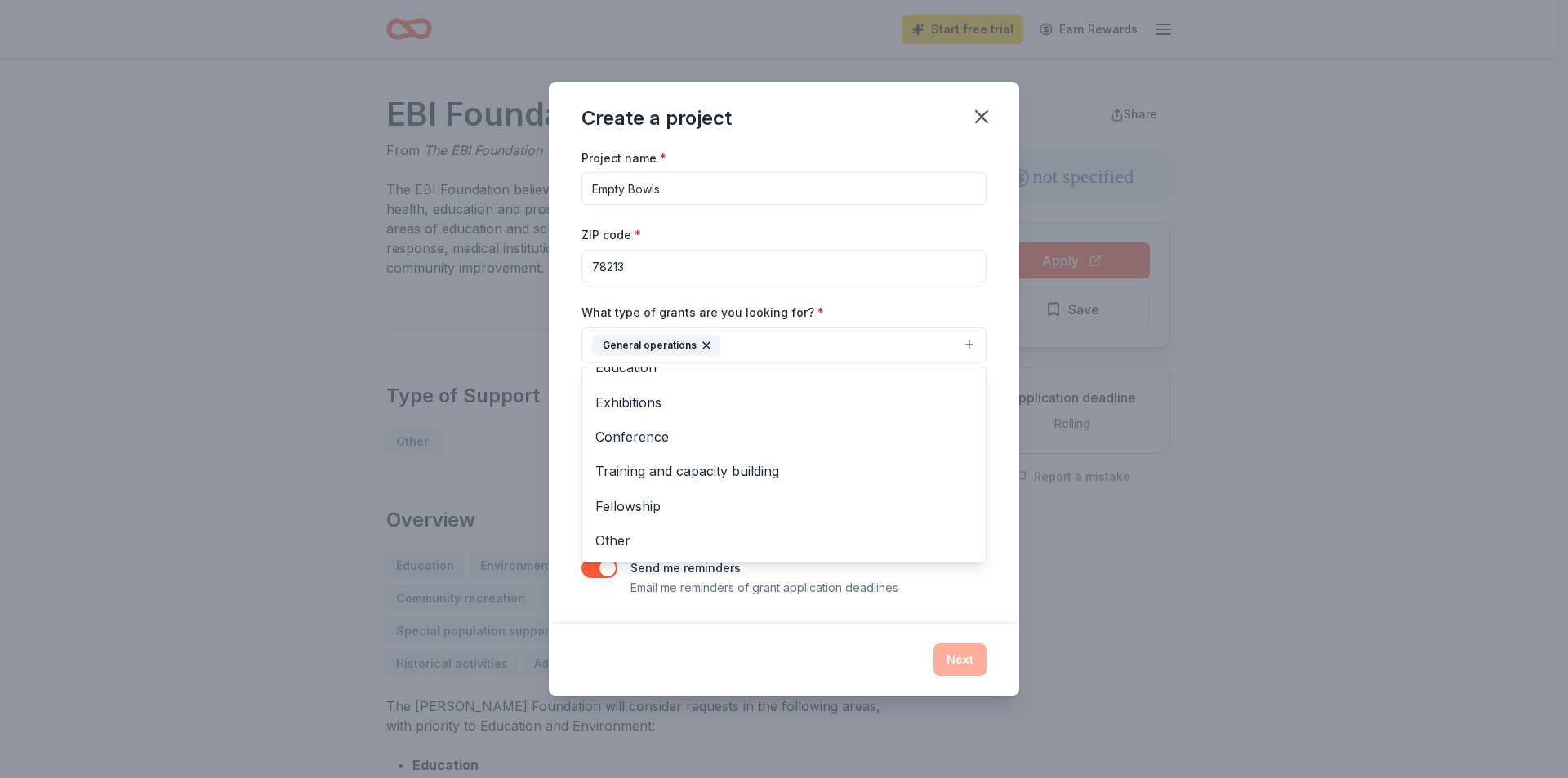
click at [729, 610] on div "Project name * Empty Bowls ZIP code * 78213 What type of grants are you looking…" at bounding box center [784, 385] width 471 height 476
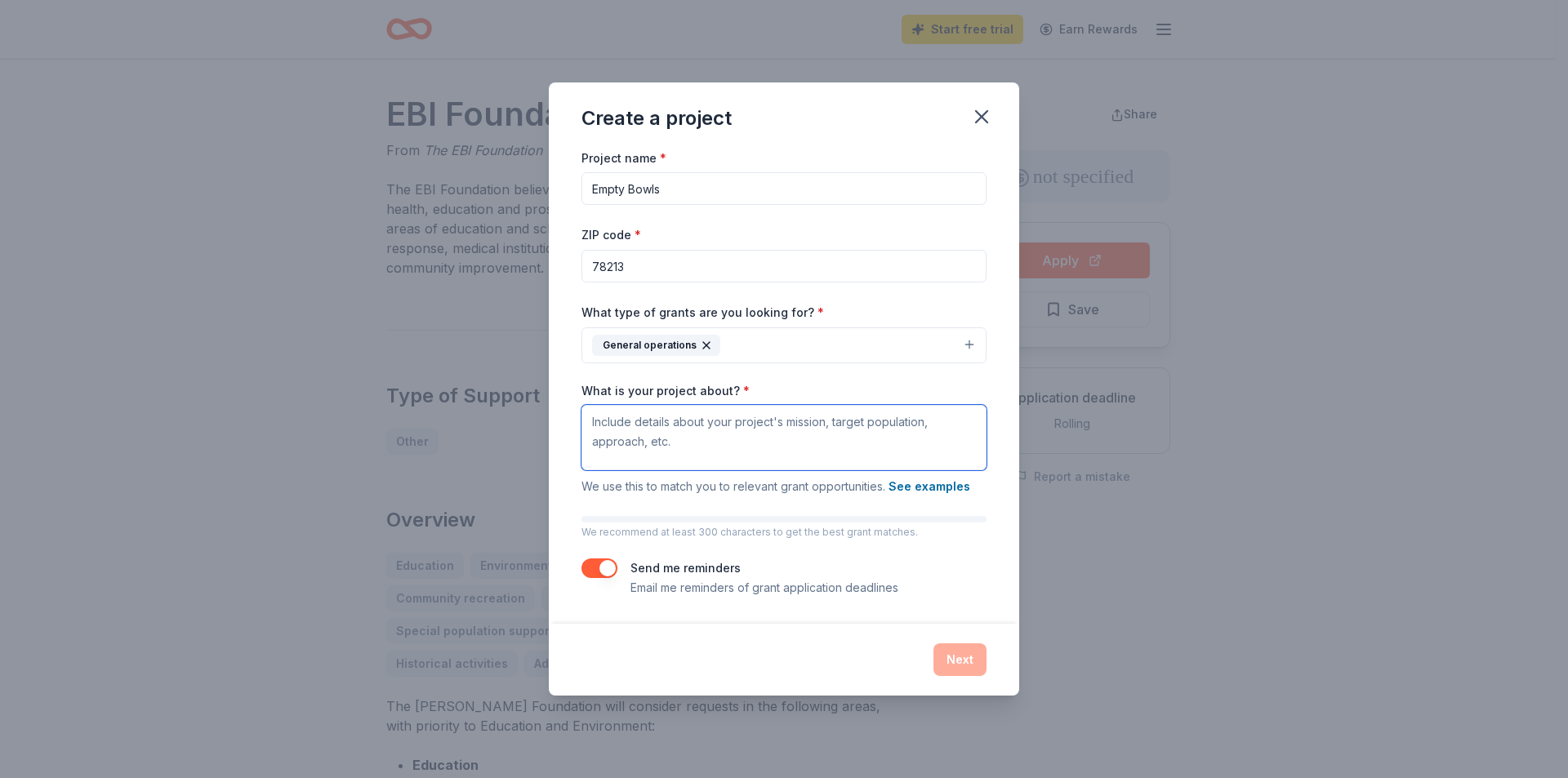
click at [719, 464] on textarea "What is your project about? *" at bounding box center [783, 438] width 405 height 66
click at [975, 116] on icon "button" at bounding box center [982, 117] width 22 height 22
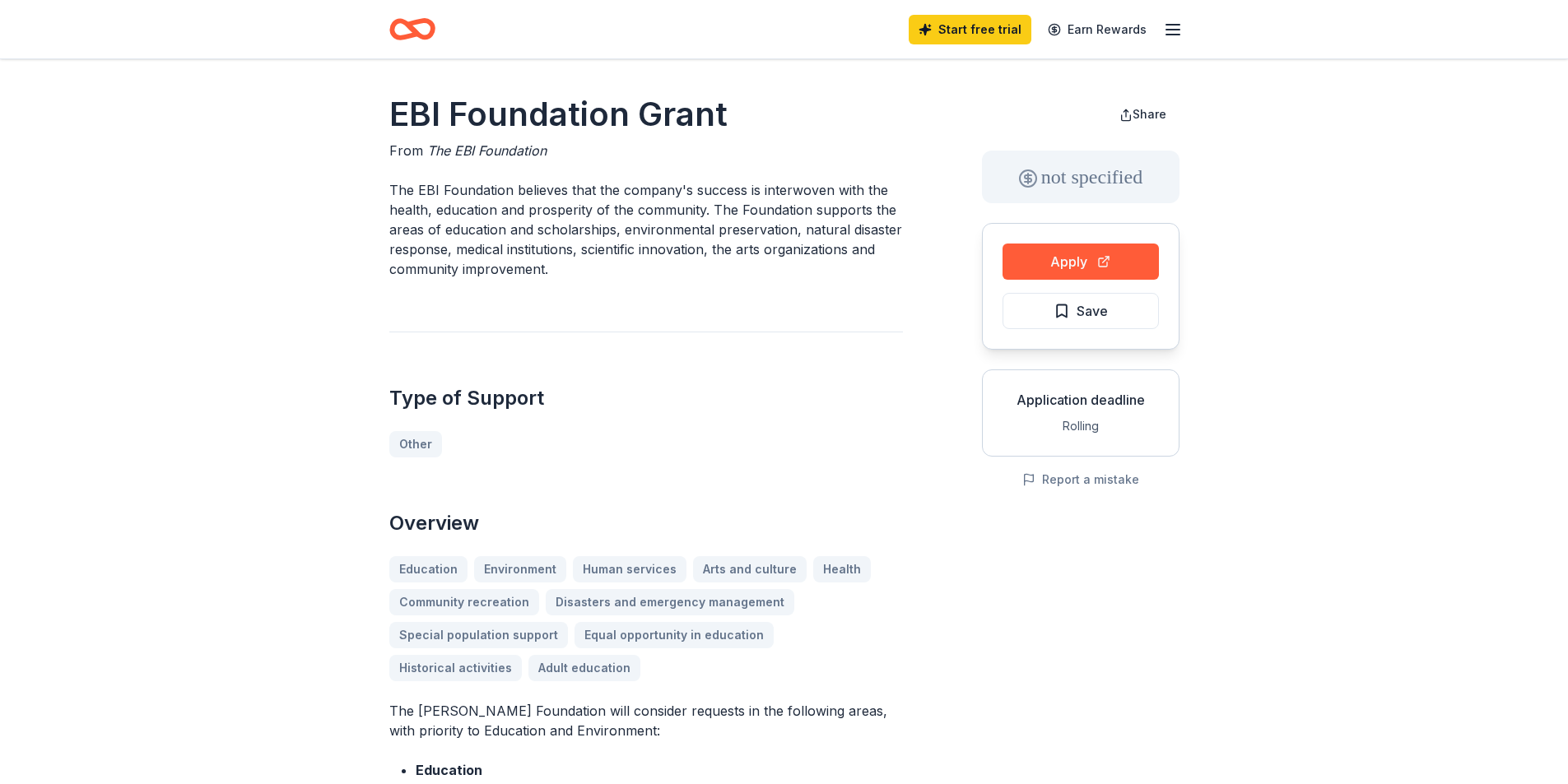
scroll to position [0, 0]
